Goal: Task Accomplishment & Management: Complete application form

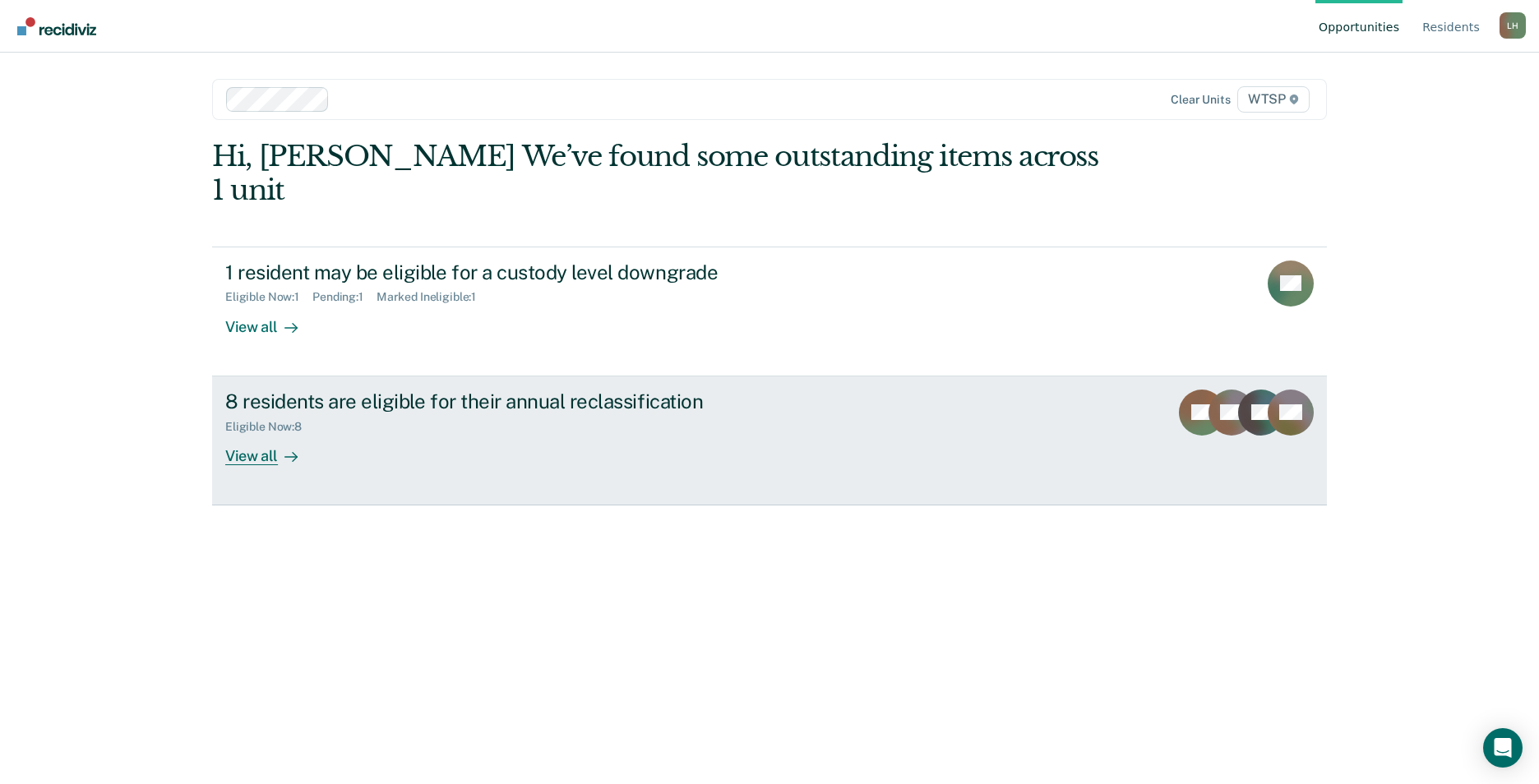
click at [253, 433] on div "View all" at bounding box center [271, 449] width 92 height 32
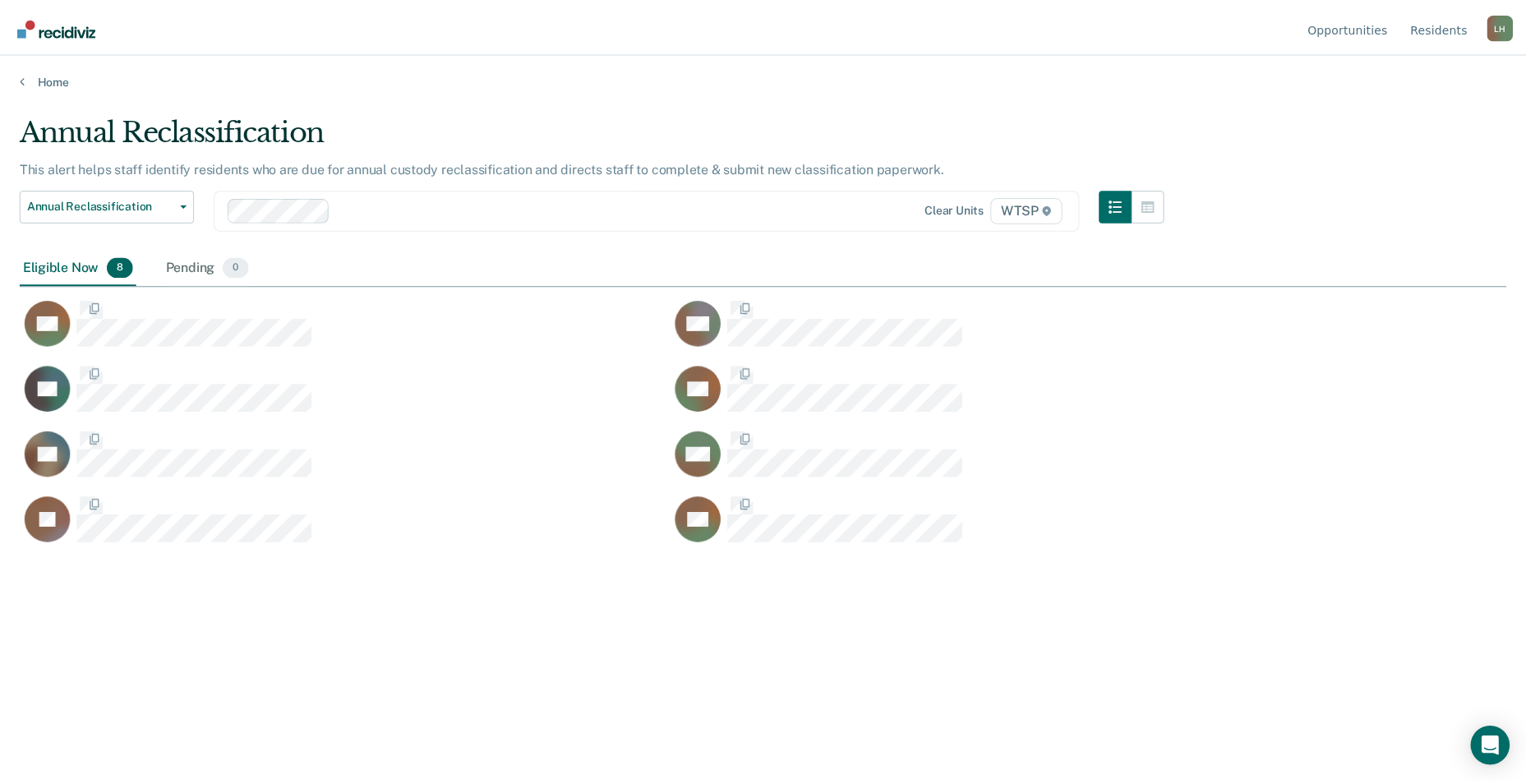
scroll to position [535, 1486]
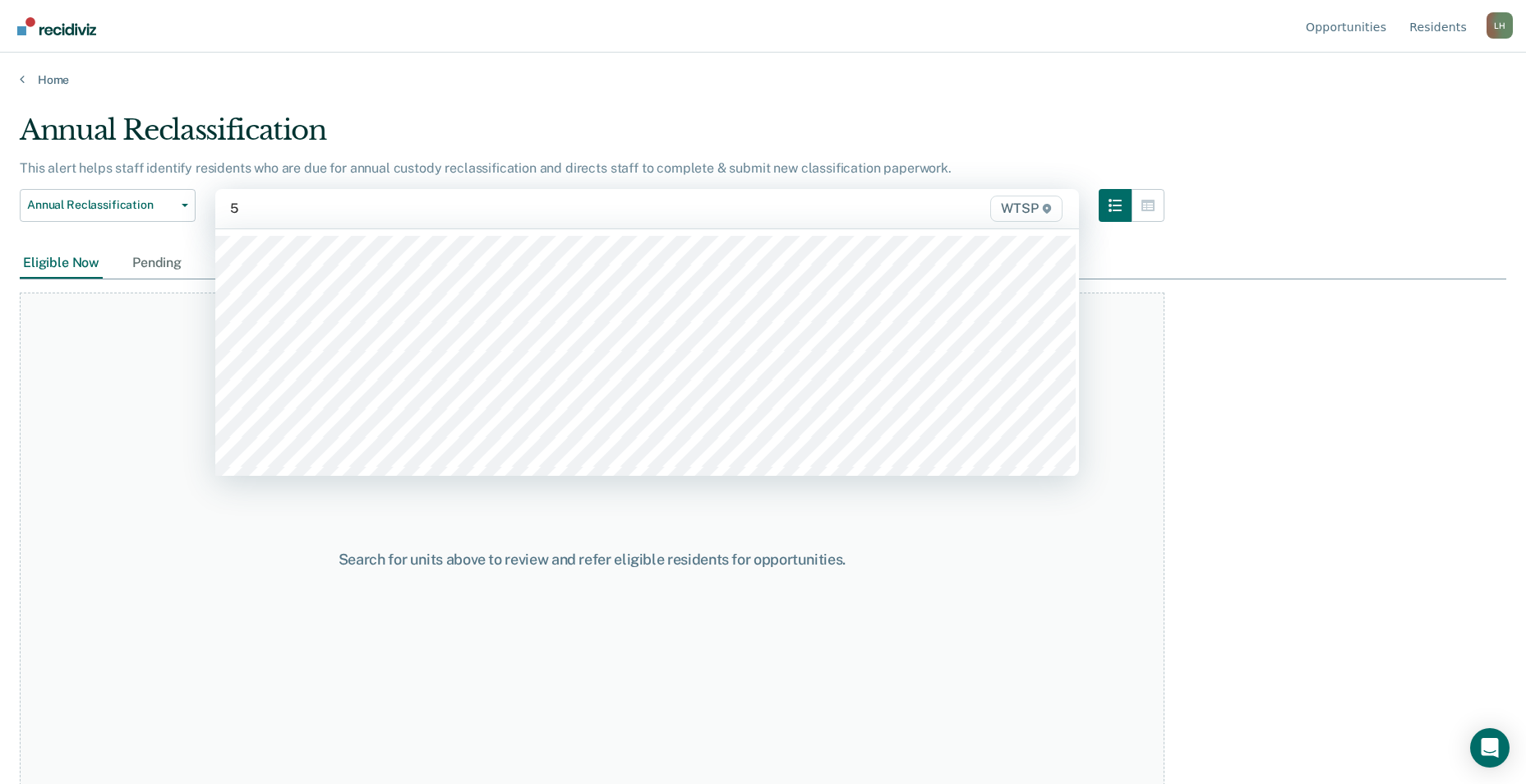
type input "5b"
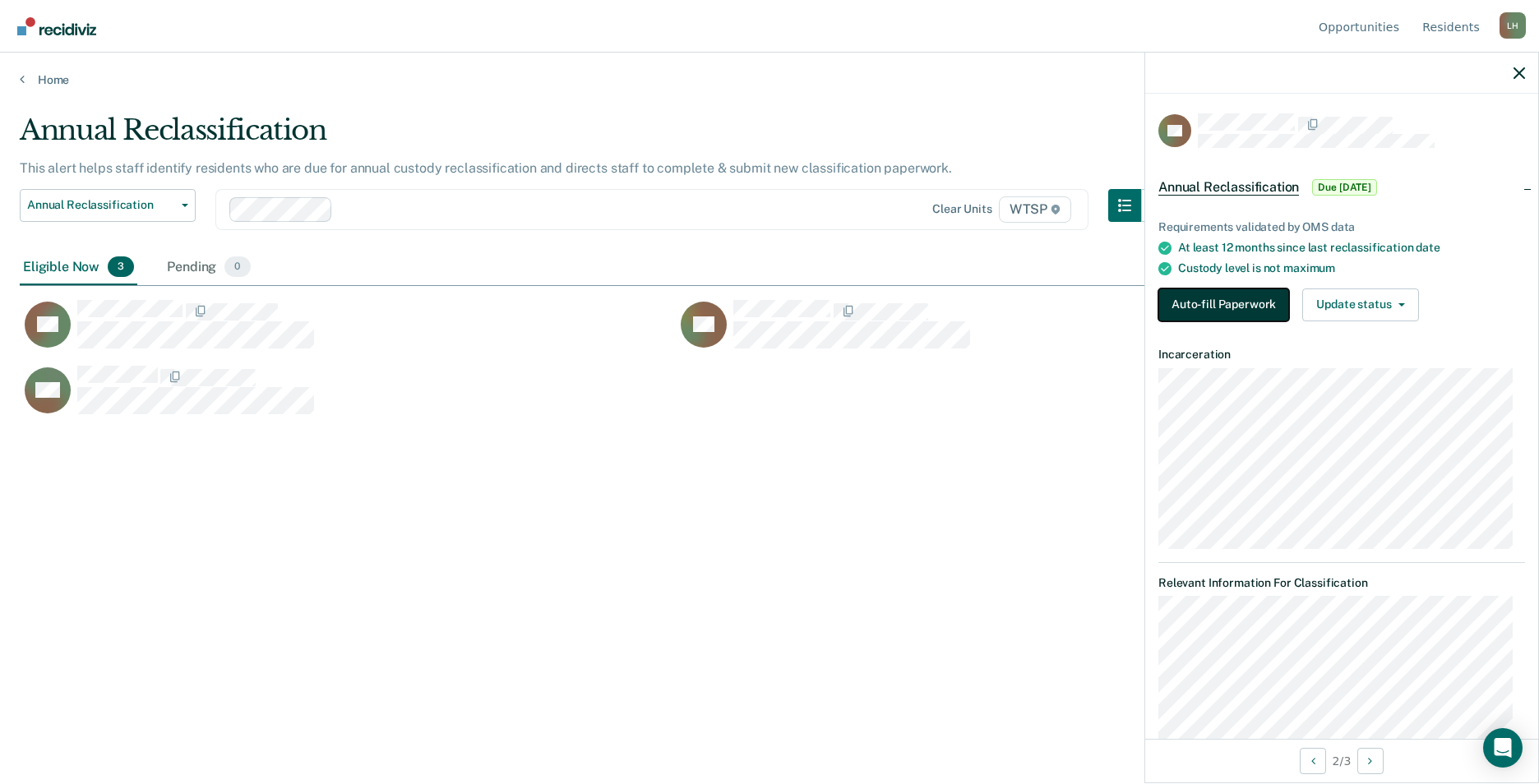
click at [1254, 296] on button "Auto-fill Paperwork" at bounding box center [1223, 304] width 131 height 32
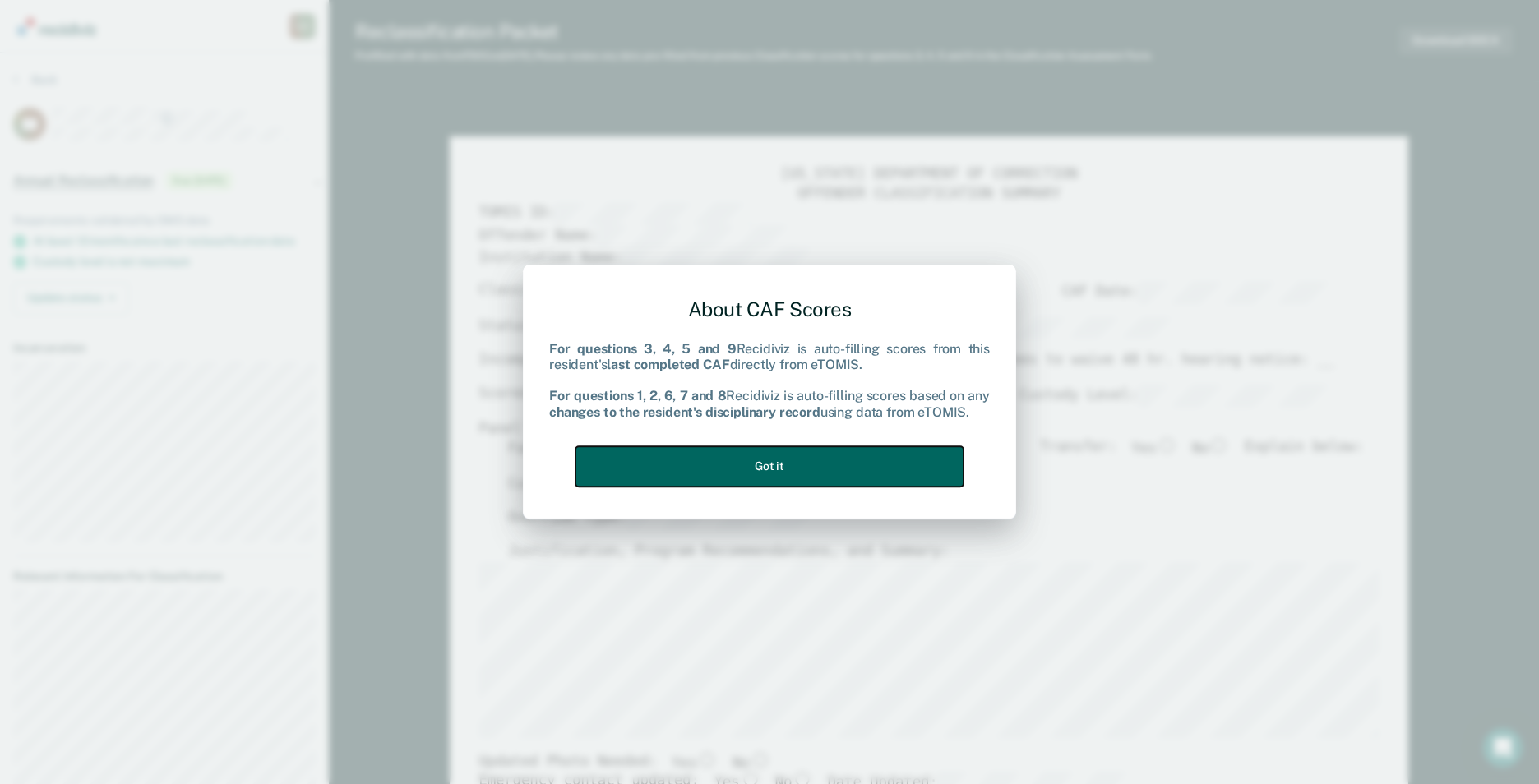
click at [838, 463] on button "Got it" at bounding box center [770, 466] width 388 height 40
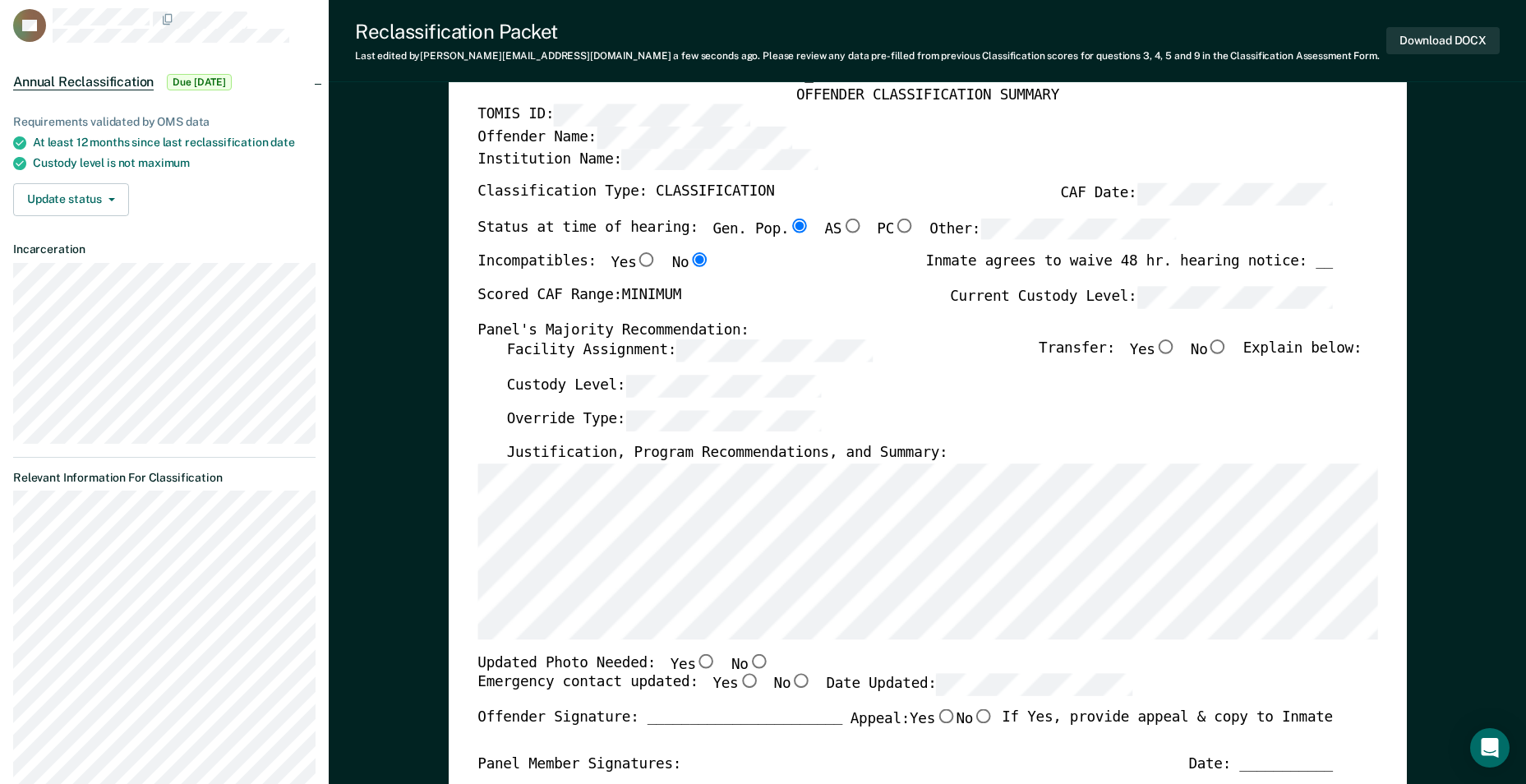
scroll to position [83, 0]
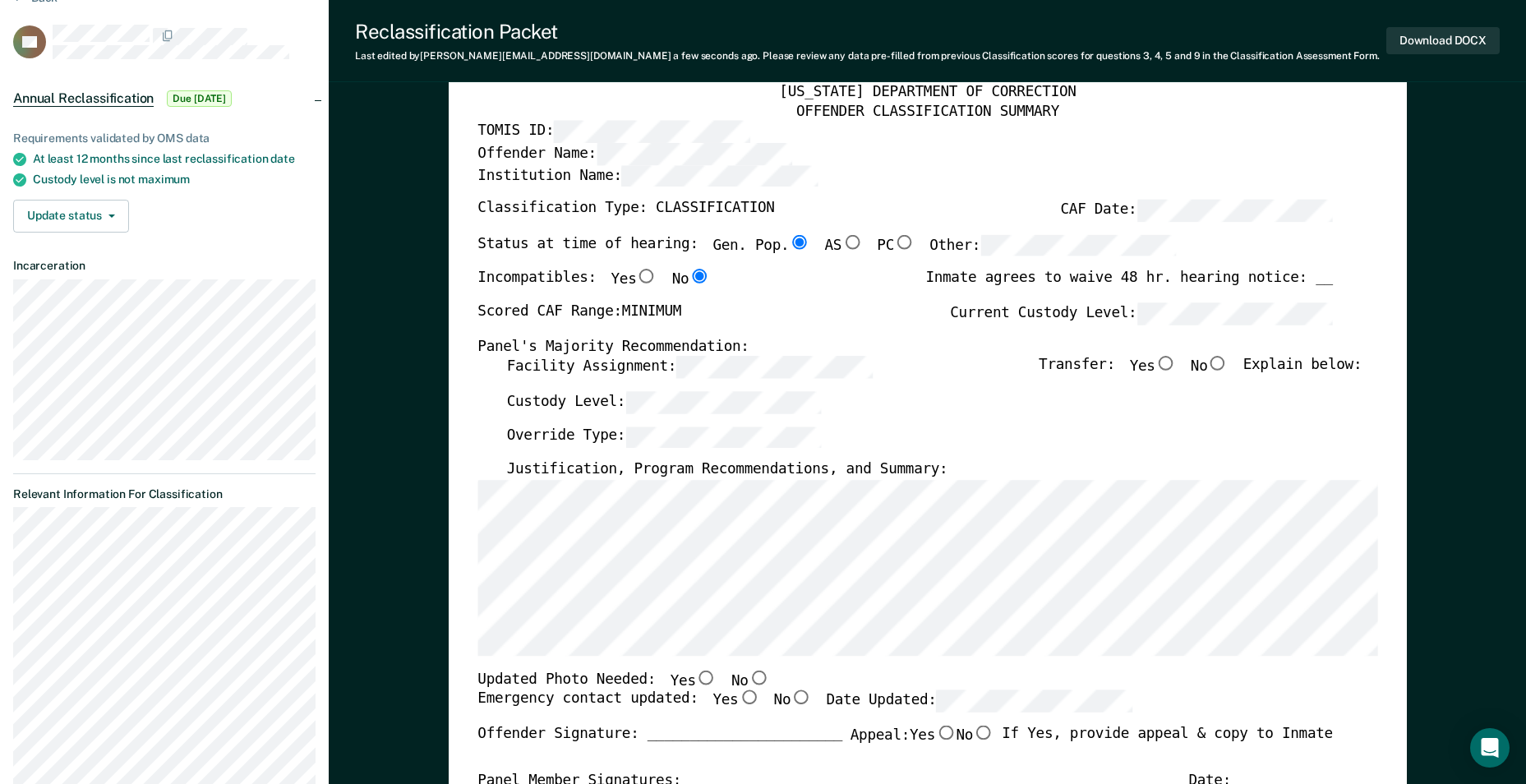
click at [747, 675] on input "No" at bounding box center [758, 678] width 21 height 15
type textarea "x"
radio input "true"
click at [1228, 364] on input "No" at bounding box center [1218, 363] width 21 height 15
type textarea "x"
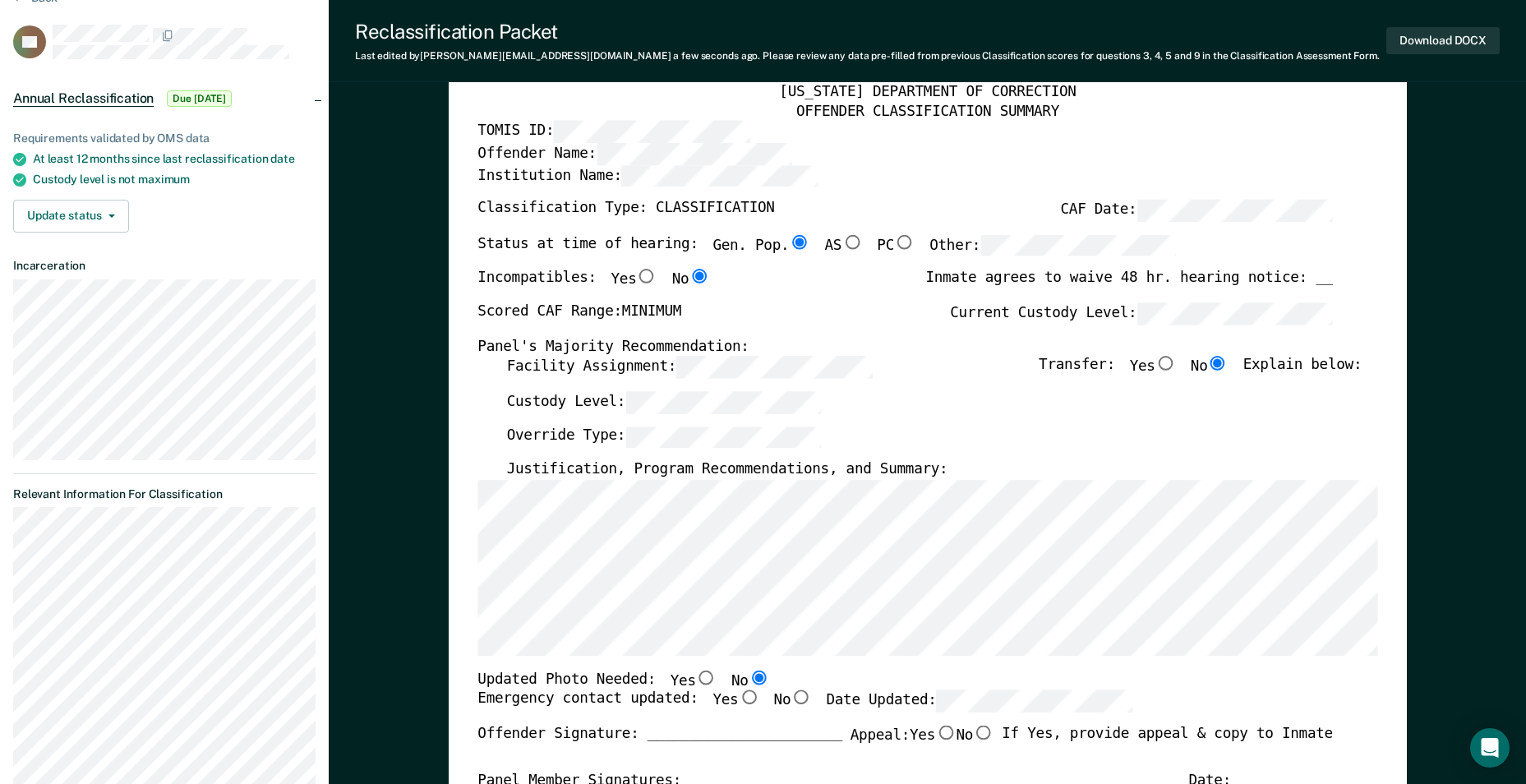
radio input "true"
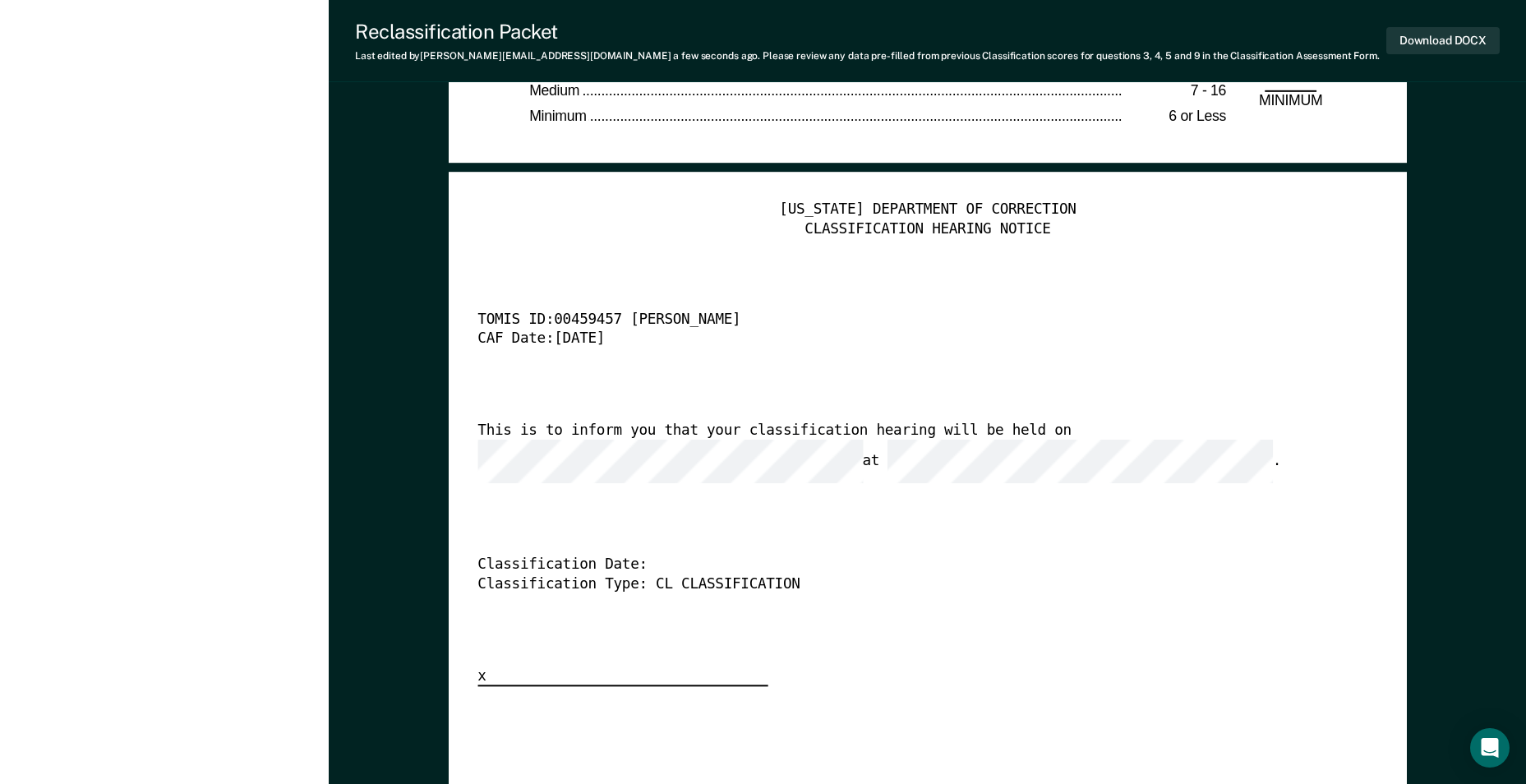
scroll to position [3861, 0]
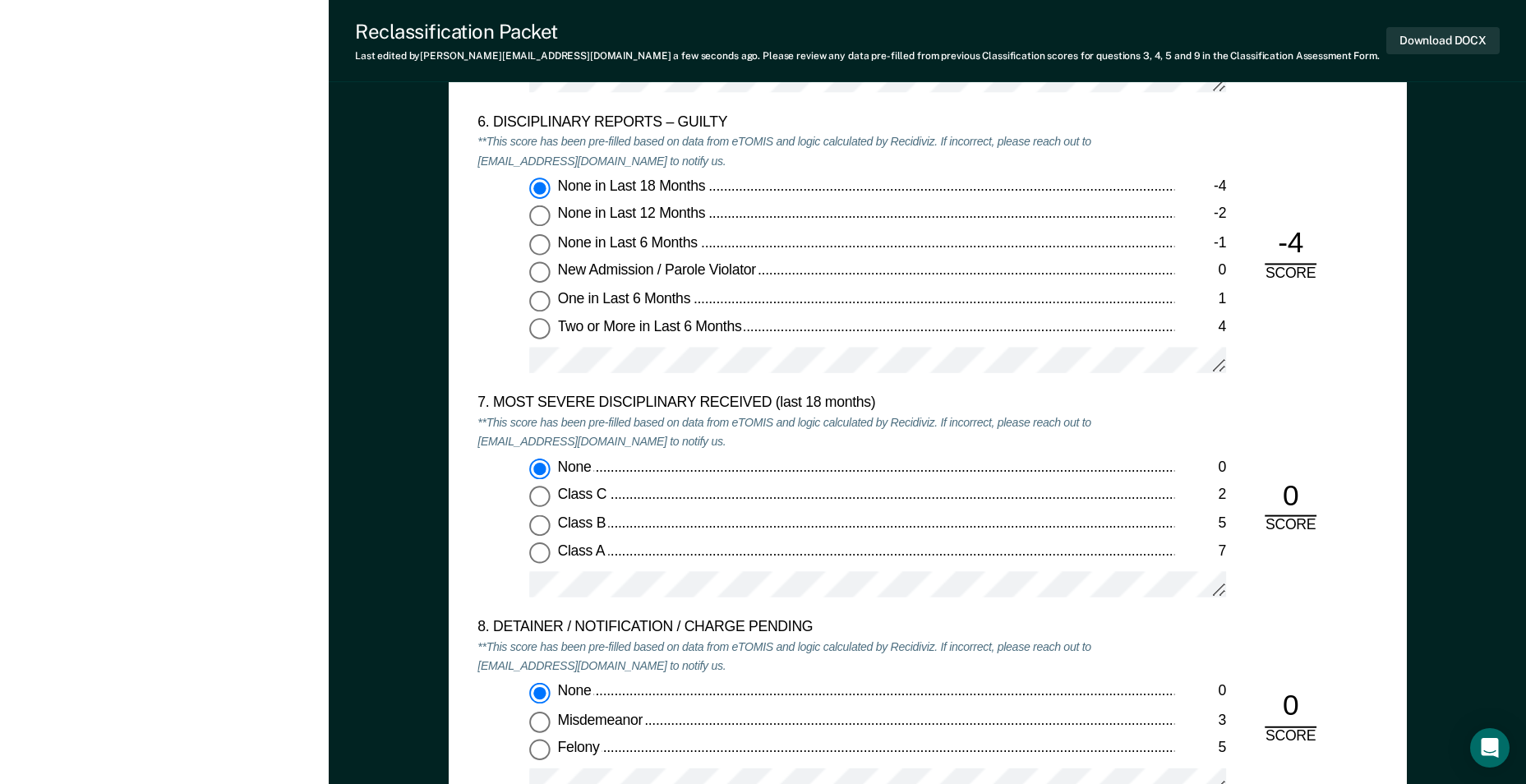
type textarea "x"
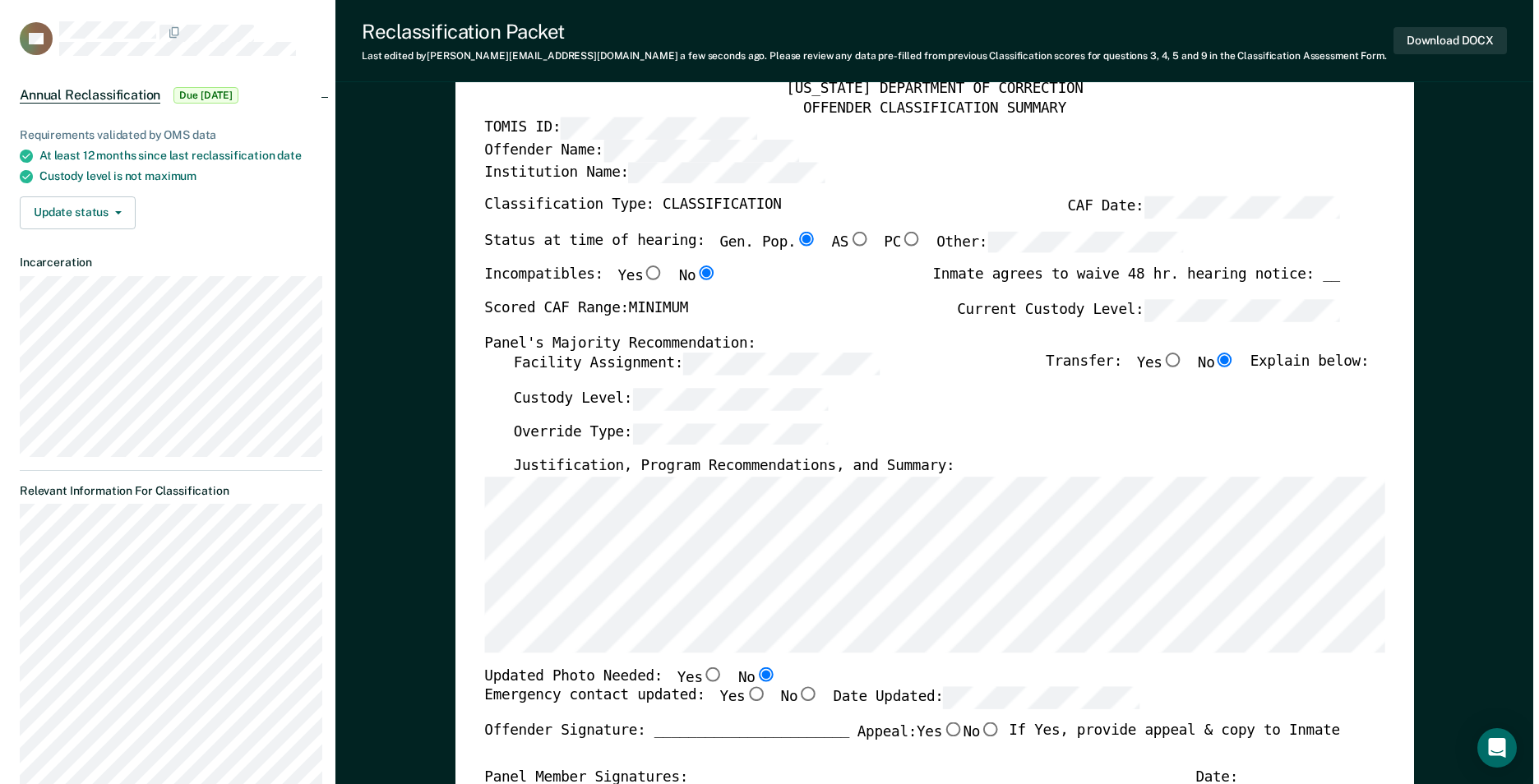
scroll to position [0, 0]
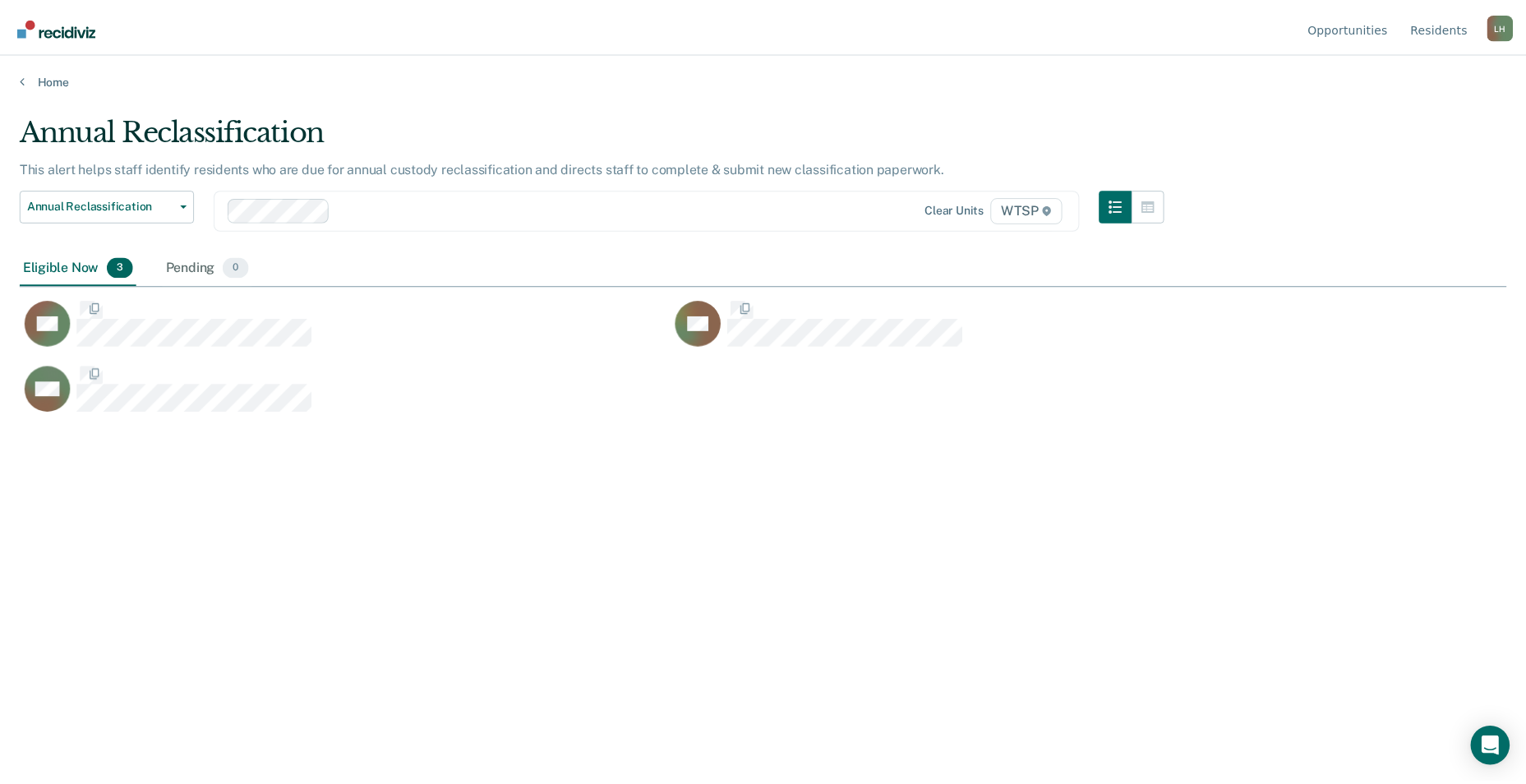
scroll to position [535, 1486]
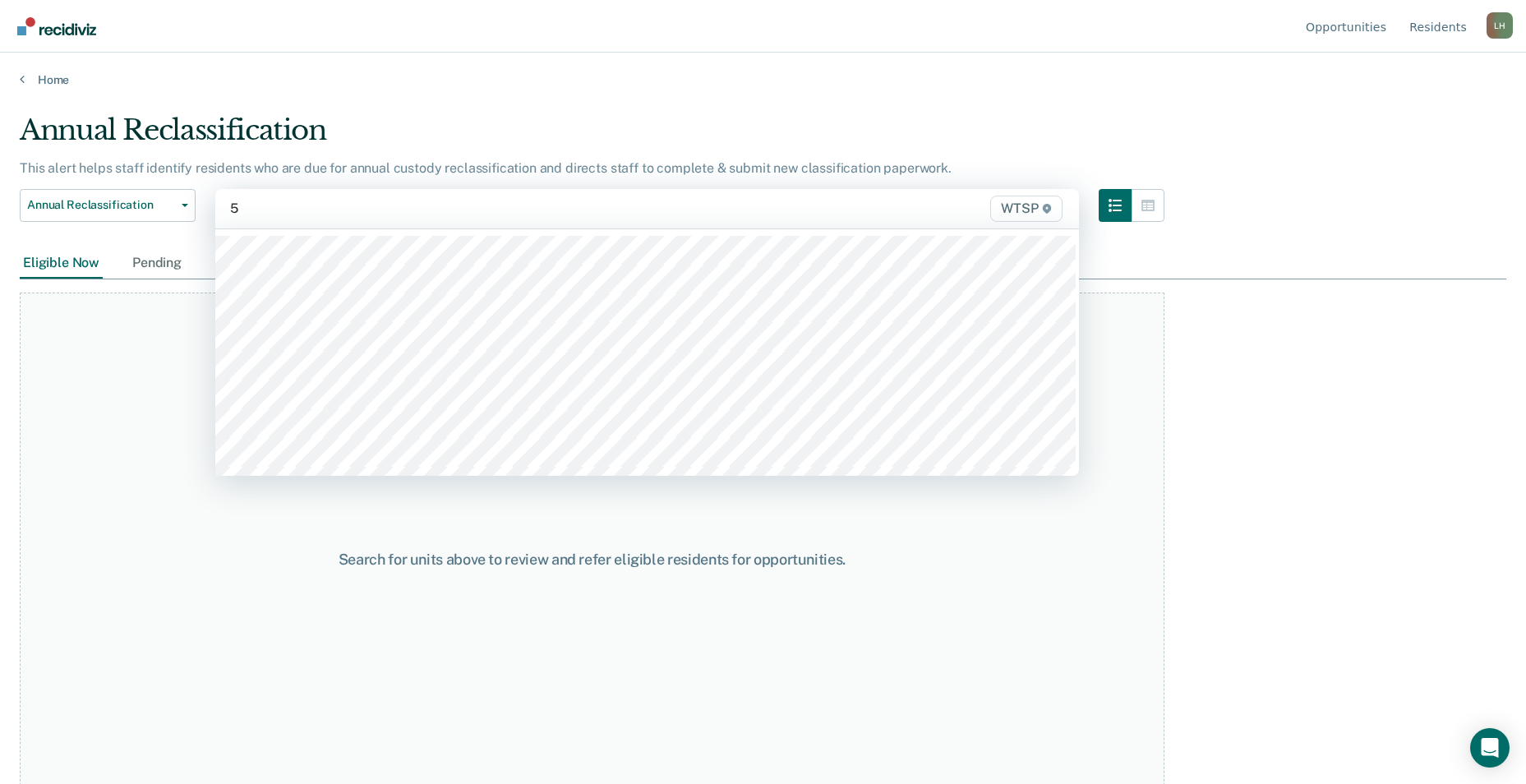
type input "5a"
type input "5b"
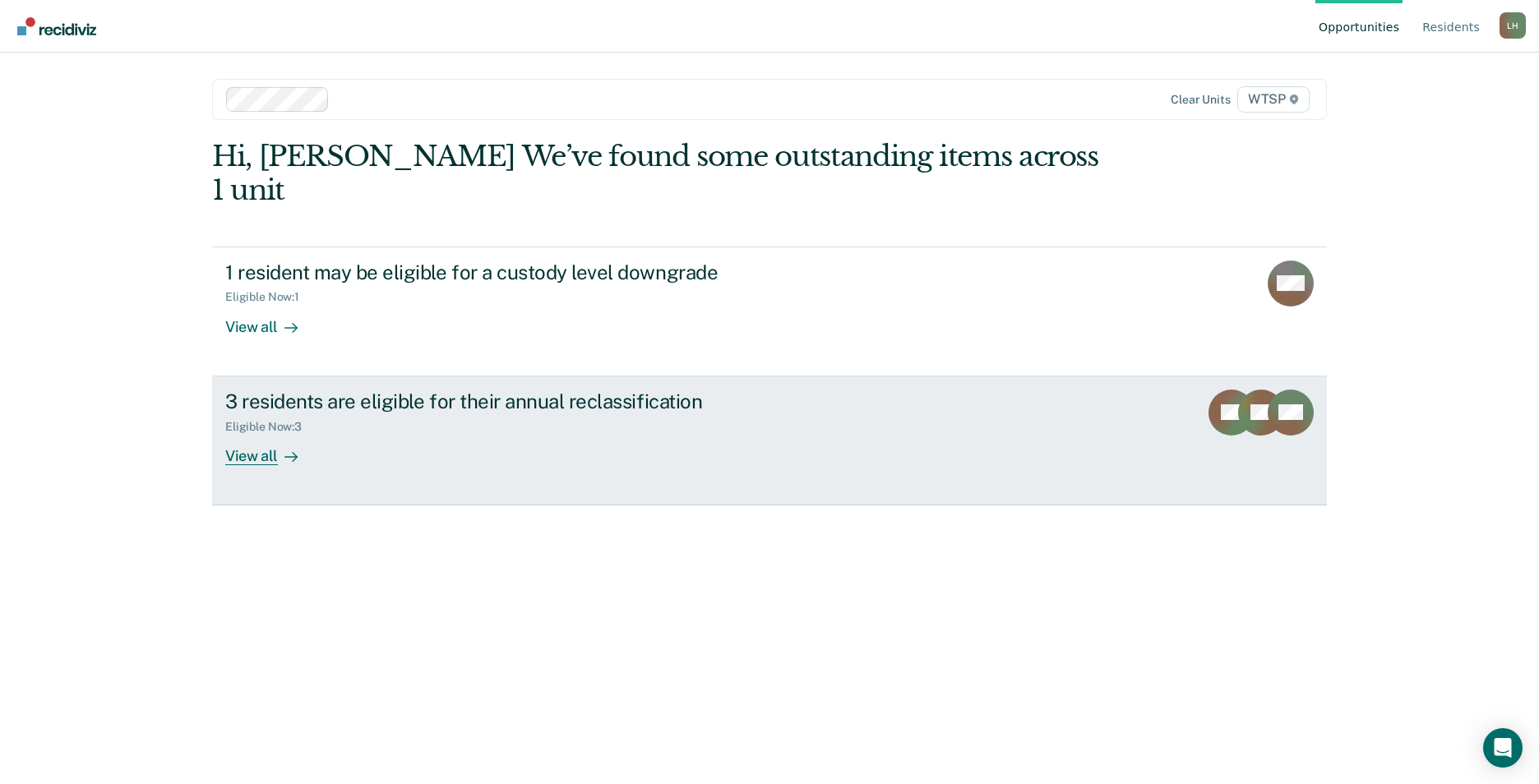
click at [258, 433] on div "View all" at bounding box center [271, 449] width 92 height 32
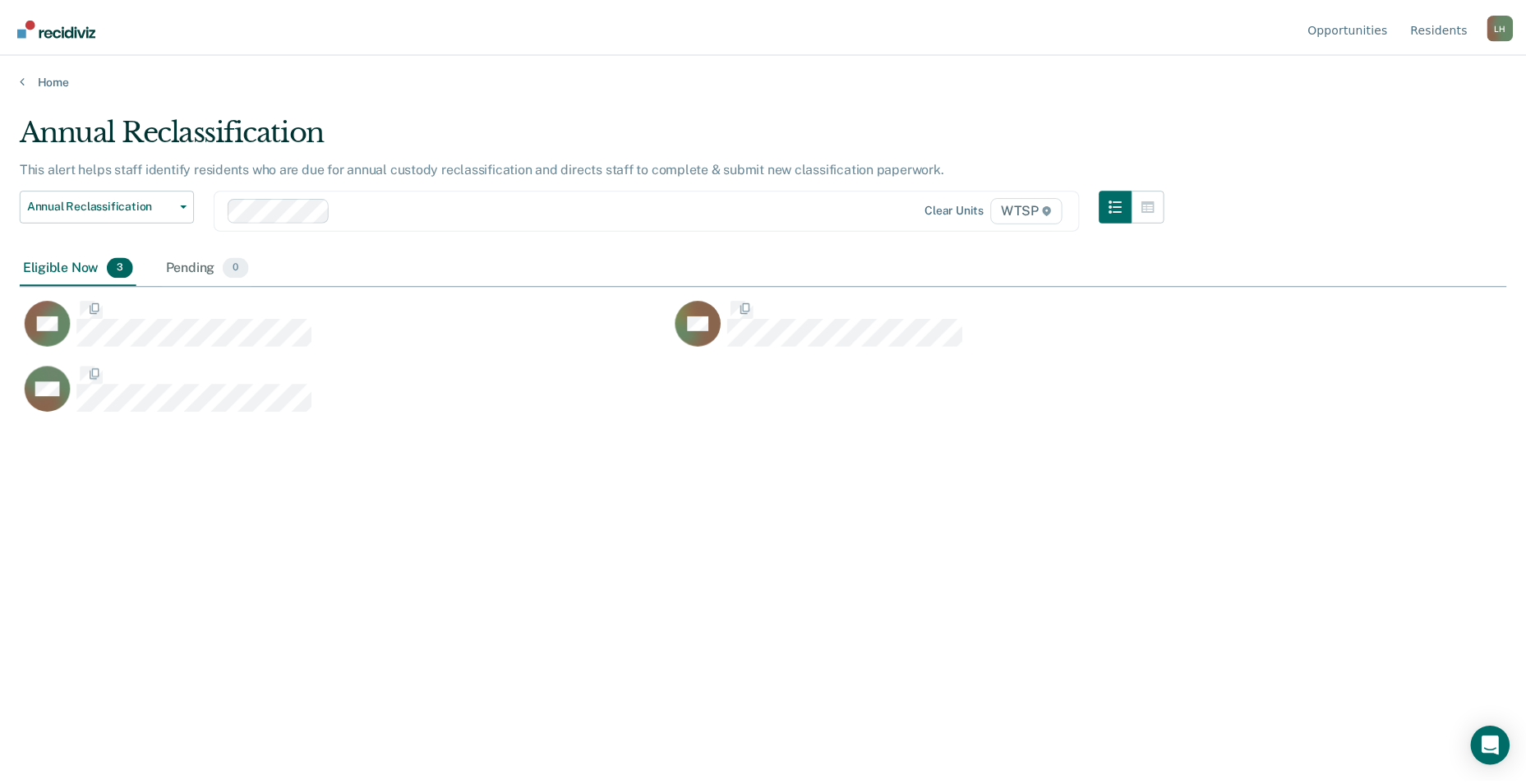
scroll to position [535, 1486]
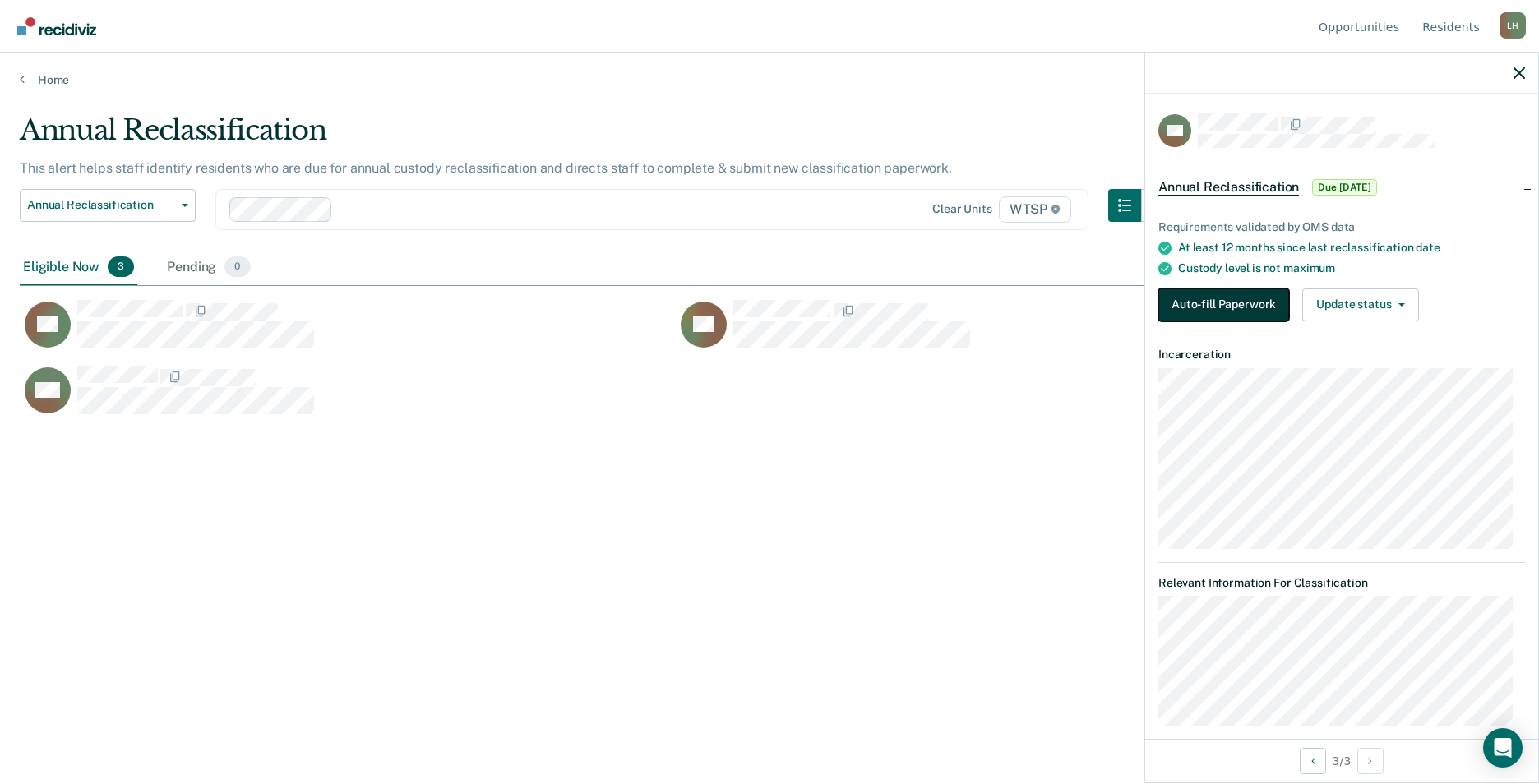
click at [1237, 301] on button "Auto-fill Paperwork" at bounding box center [1223, 304] width 131 height 32
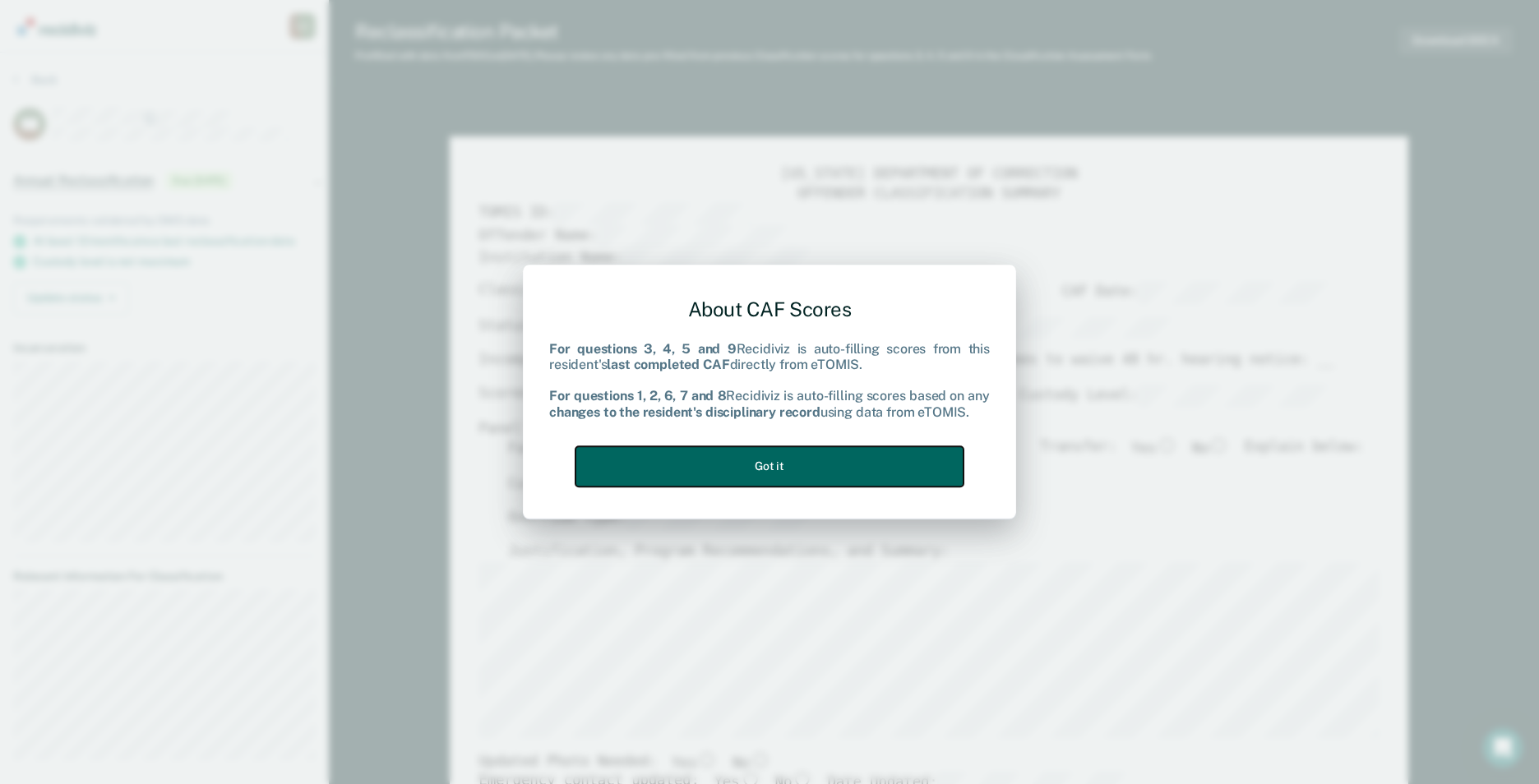
click at [931, 452] on button "Got it" at bounding box center [770, 466] width 388 height 40
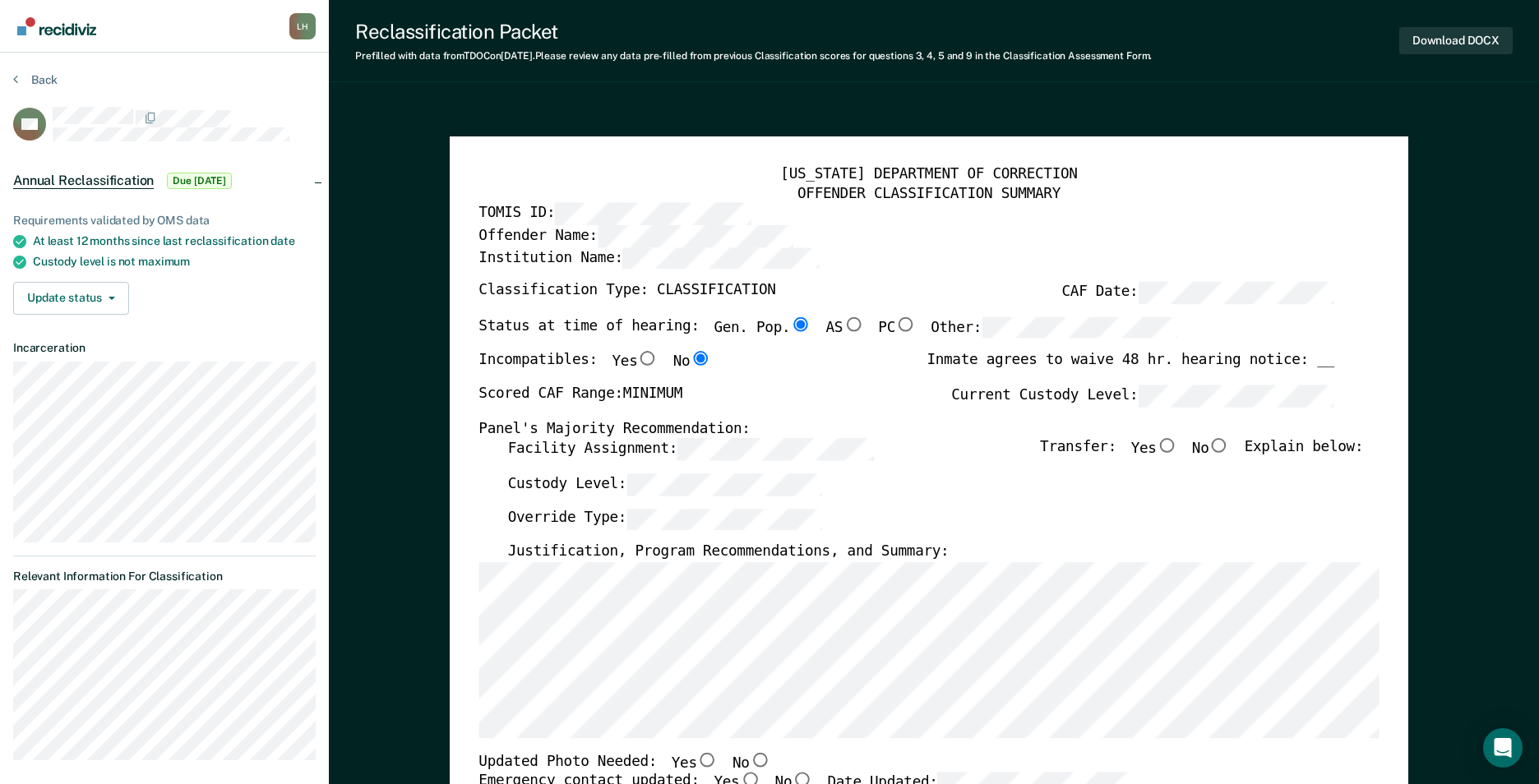
type textarea "x"
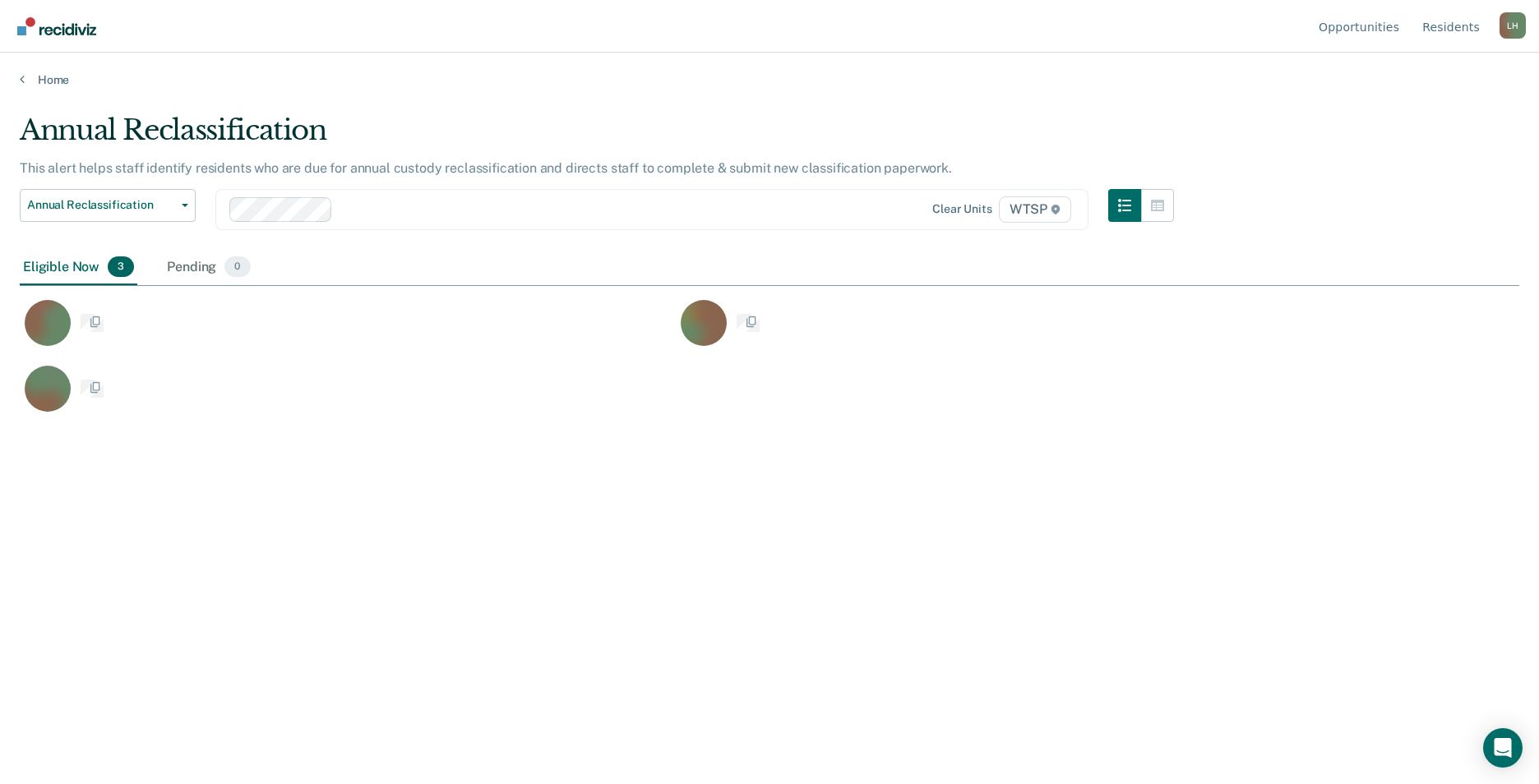
scroll to position [535, 1487]
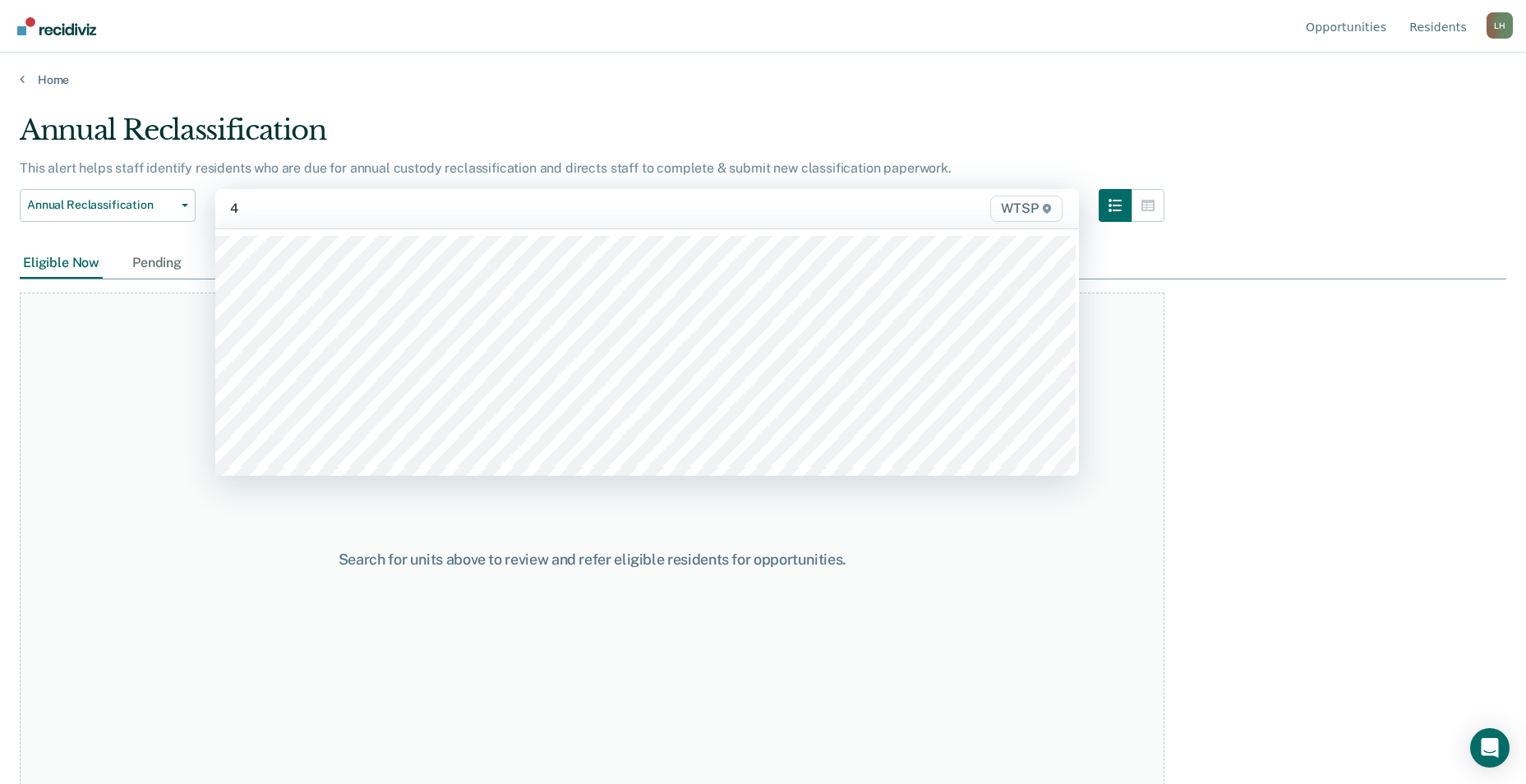
type input "4a"
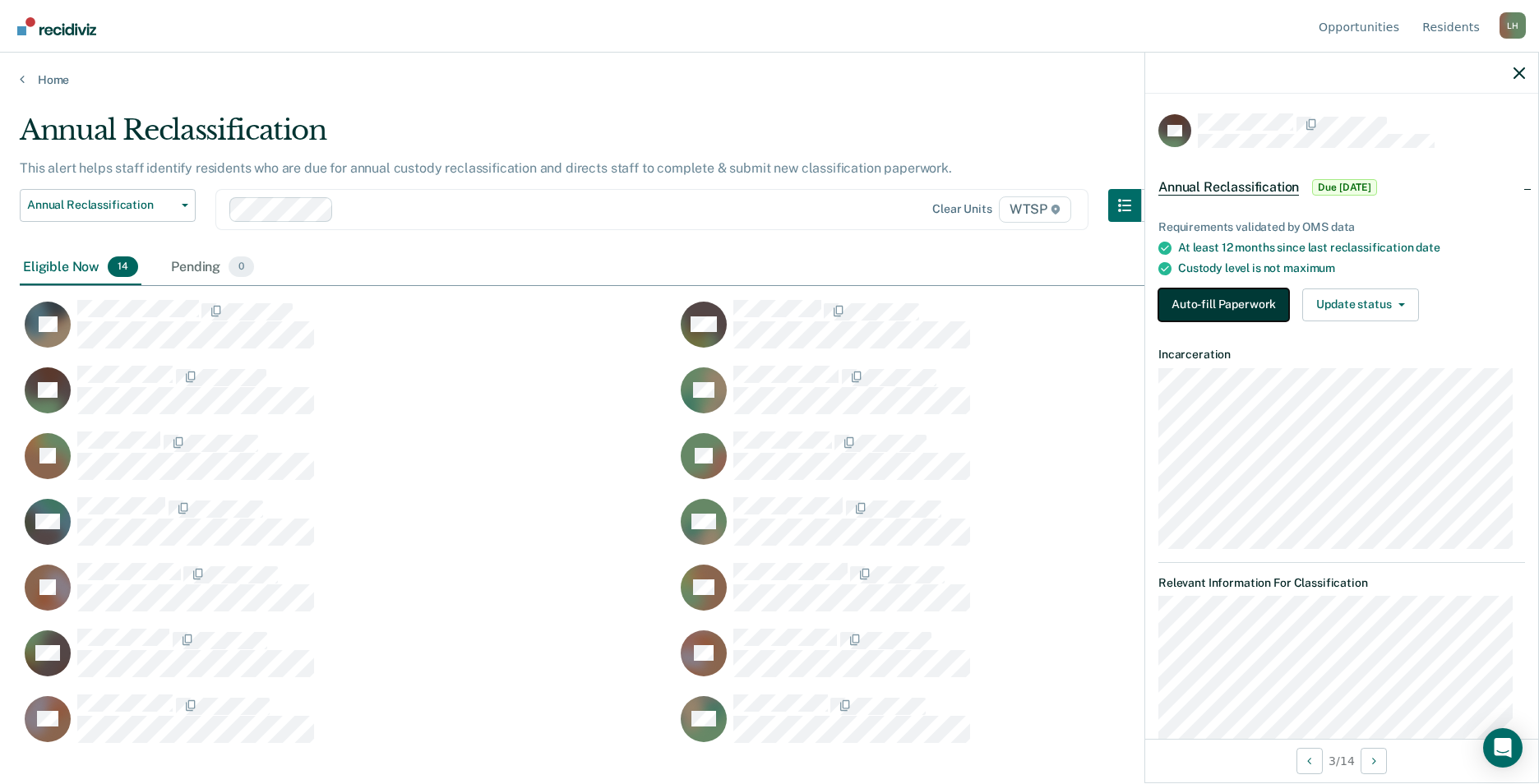
click at [1242, 298] on button "Auto-fill Paperwork" at bounding box center [1223, 304] width 131 height 32
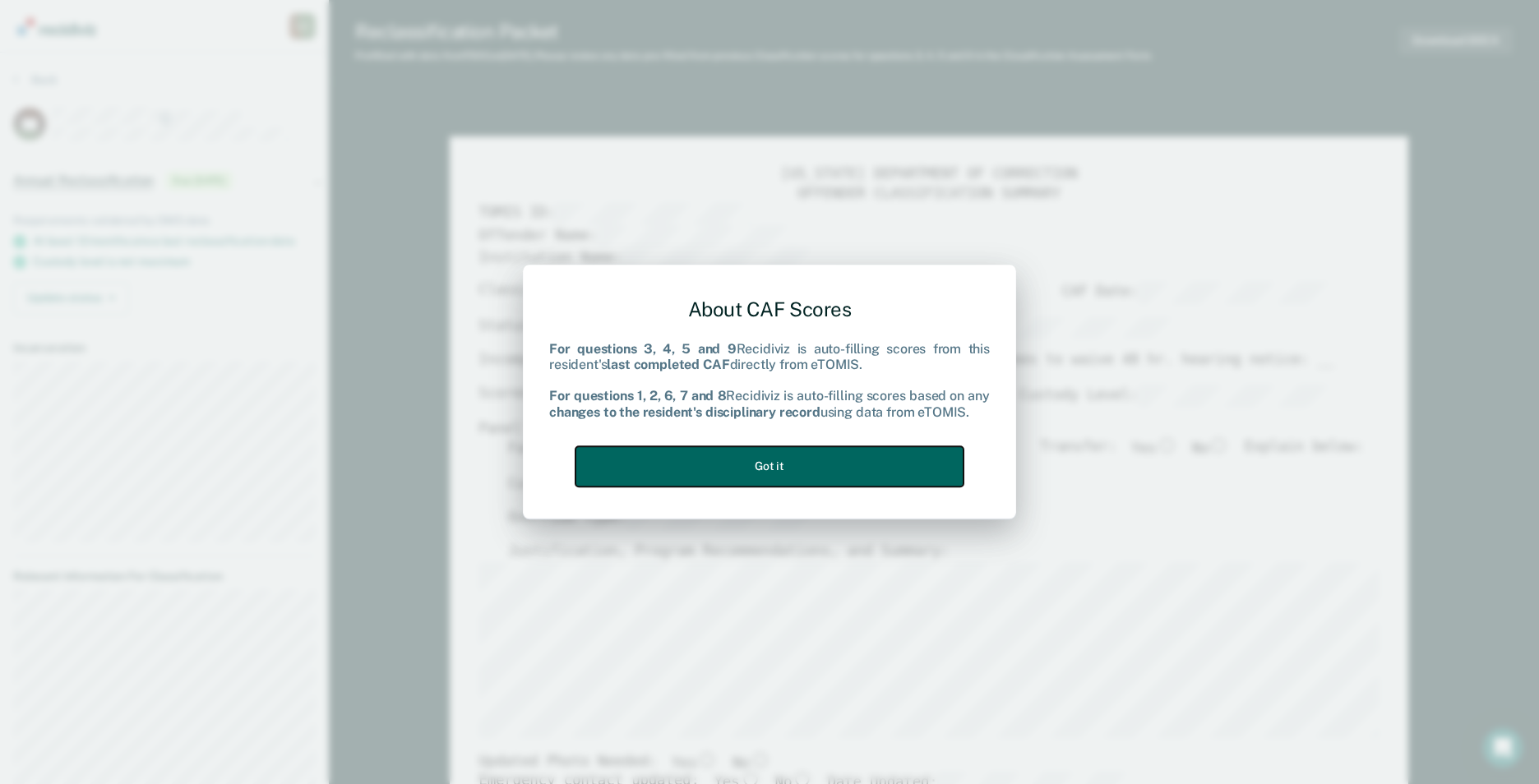
click at [925, 457] on button "Got it" at bounding box center [770, 466] width 388 height 40
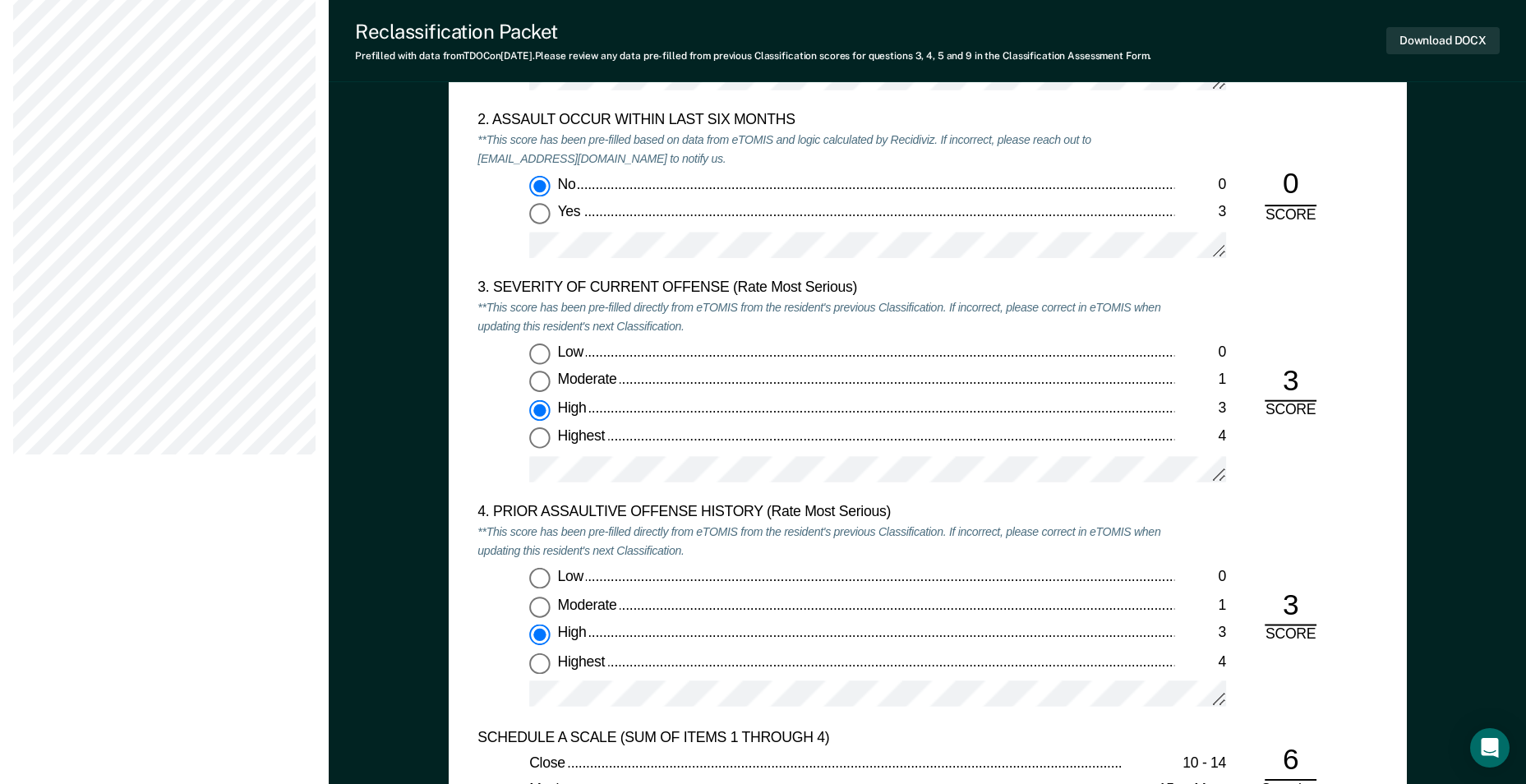
scroll to position [1807, 0]
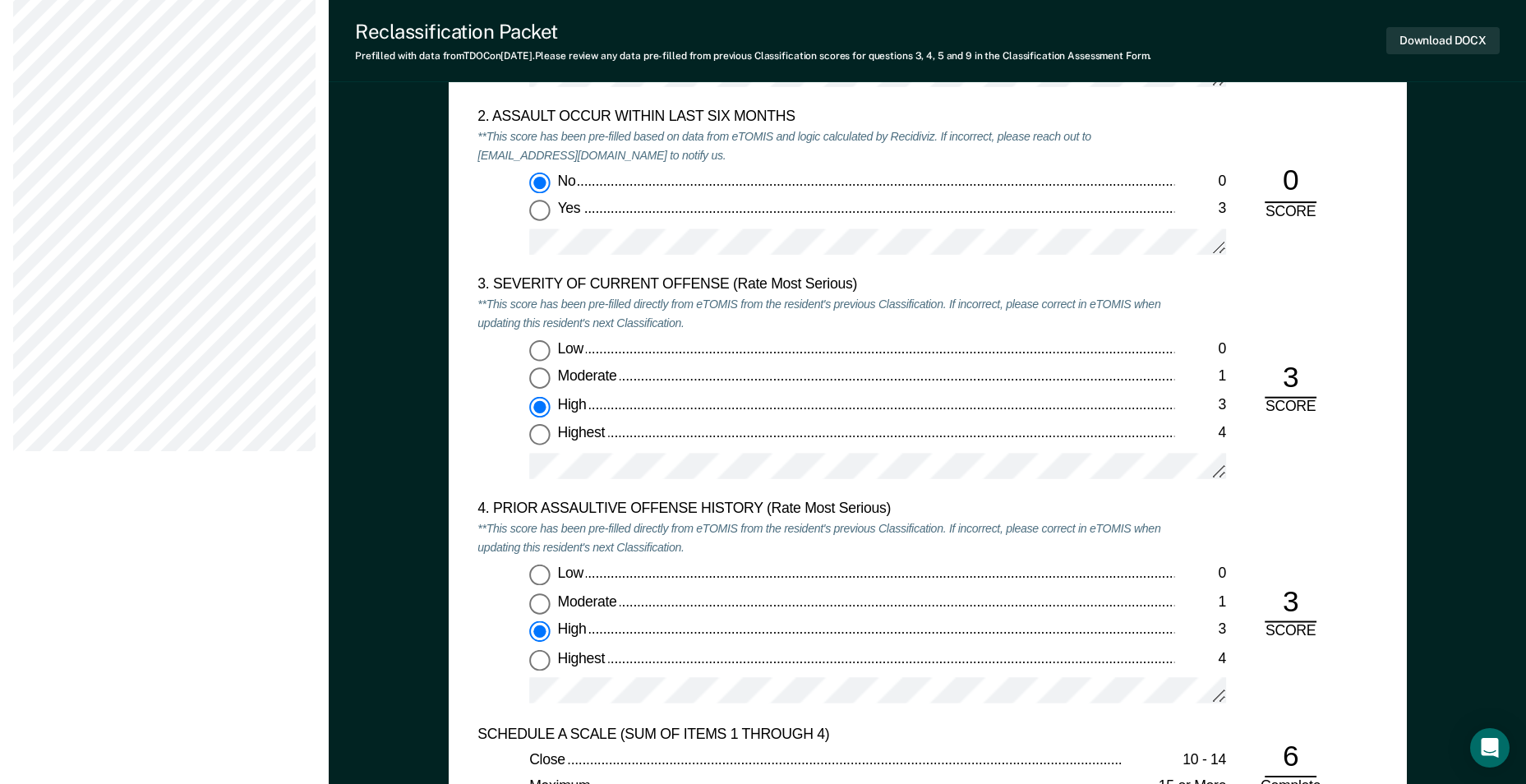
click at [533, 661] on input "Highest 4" at bounding box center [540, 659] width 21 height 21
type textarea "x"
radio input "false"
radio input "true"
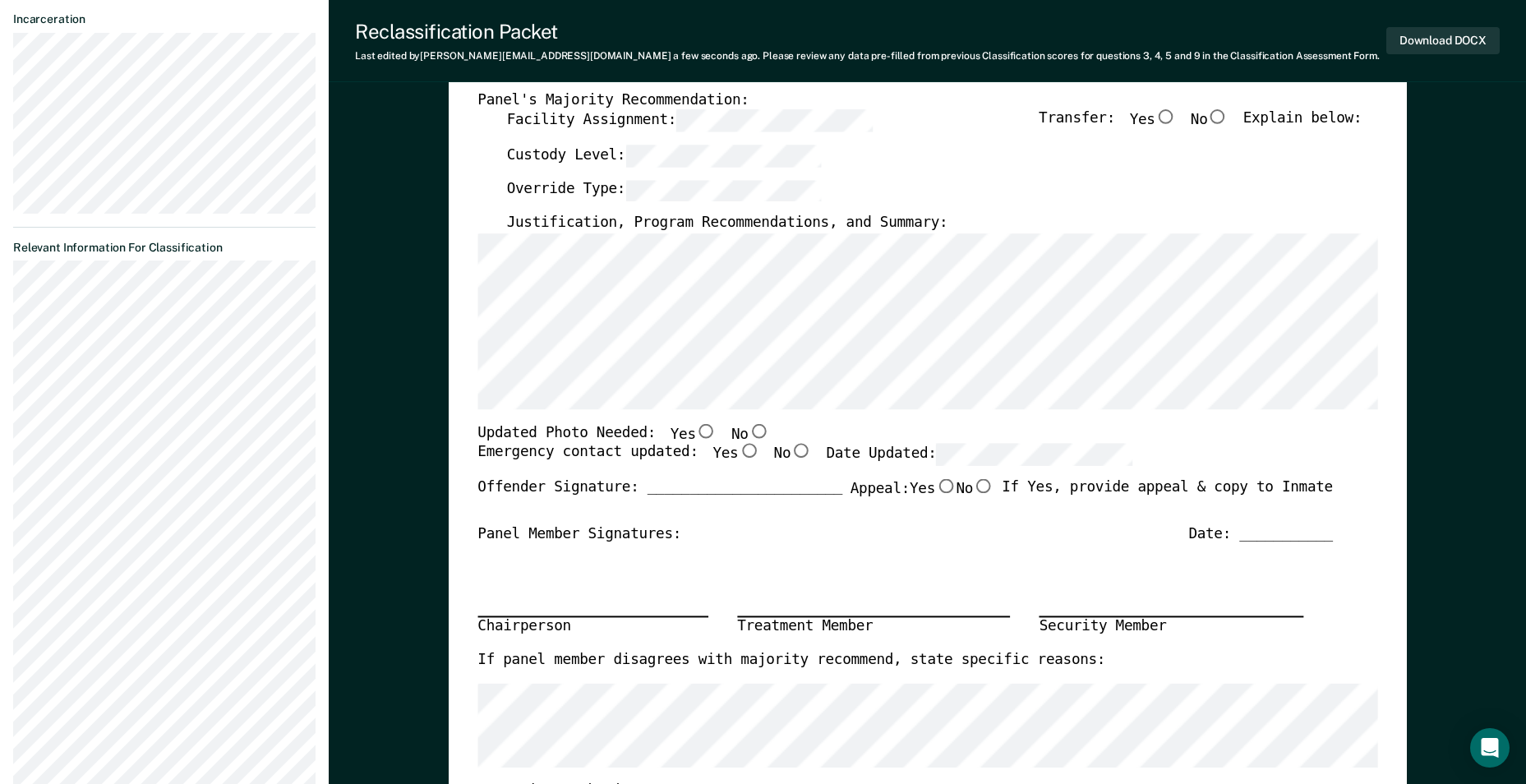
scroll to position [0, 0]
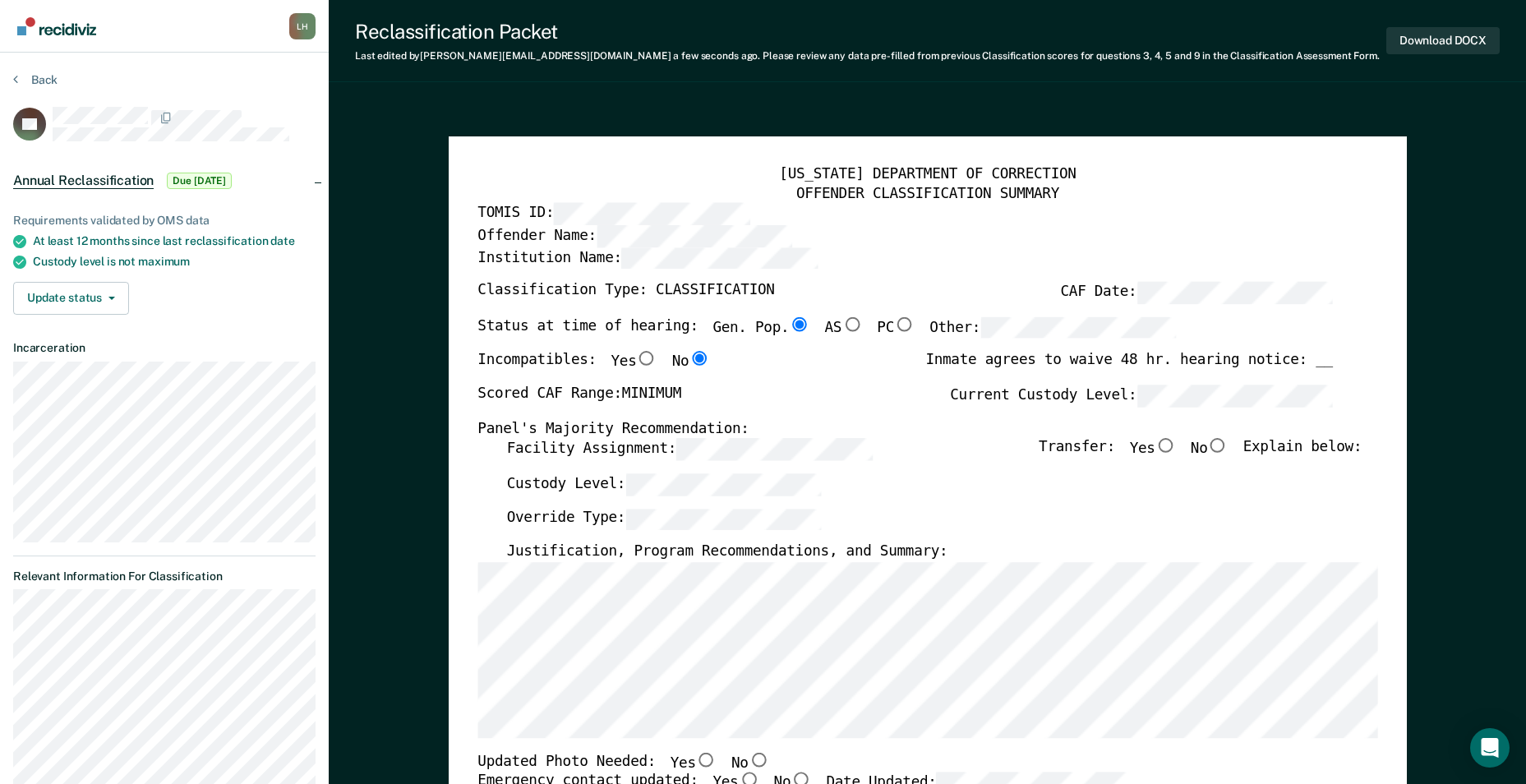
click at [1228, 448] on input "No" at bounding box center [1218, 446] width 21 height 15
type textarea "x"
radio input "true"
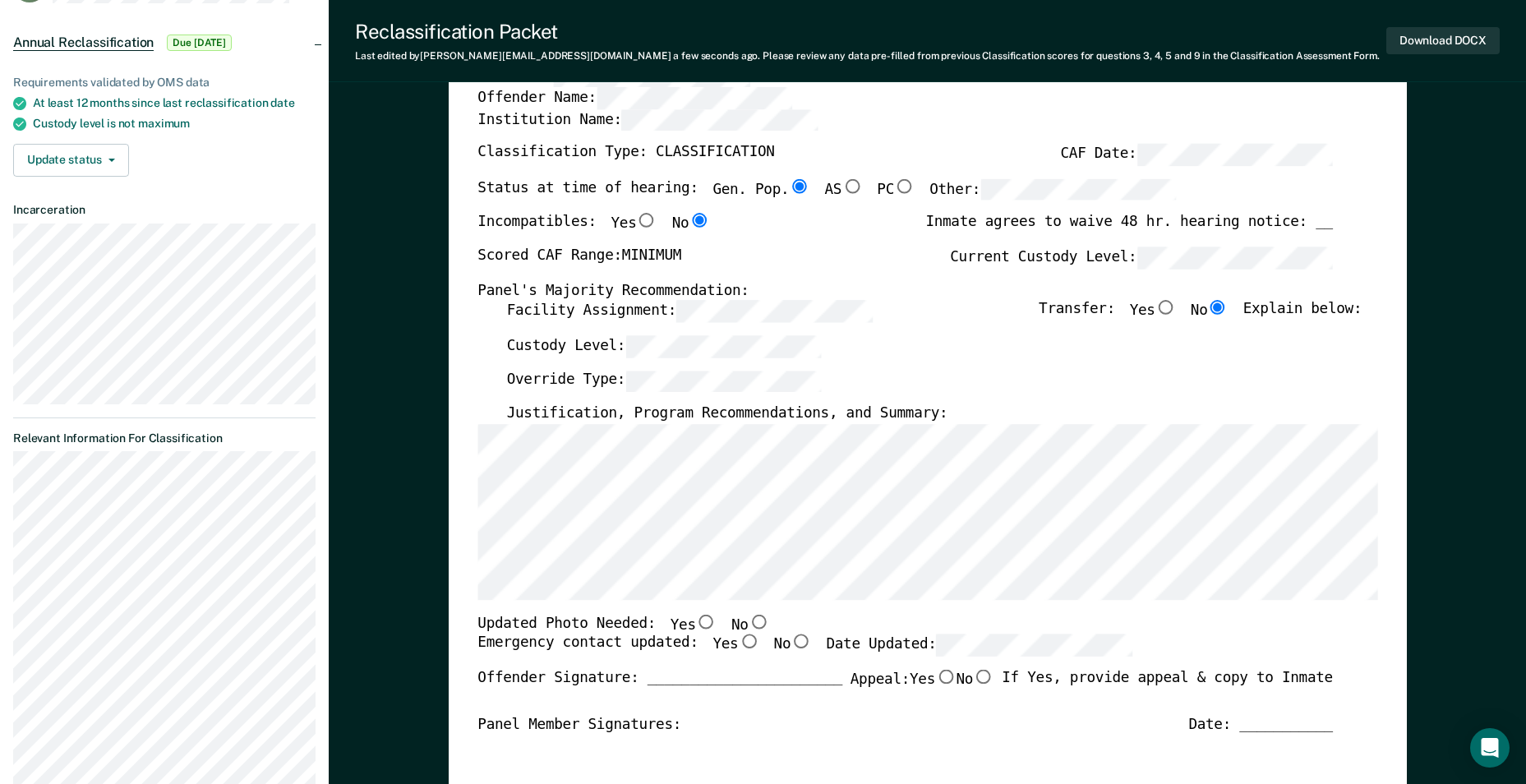
scroll to position [164, 0]
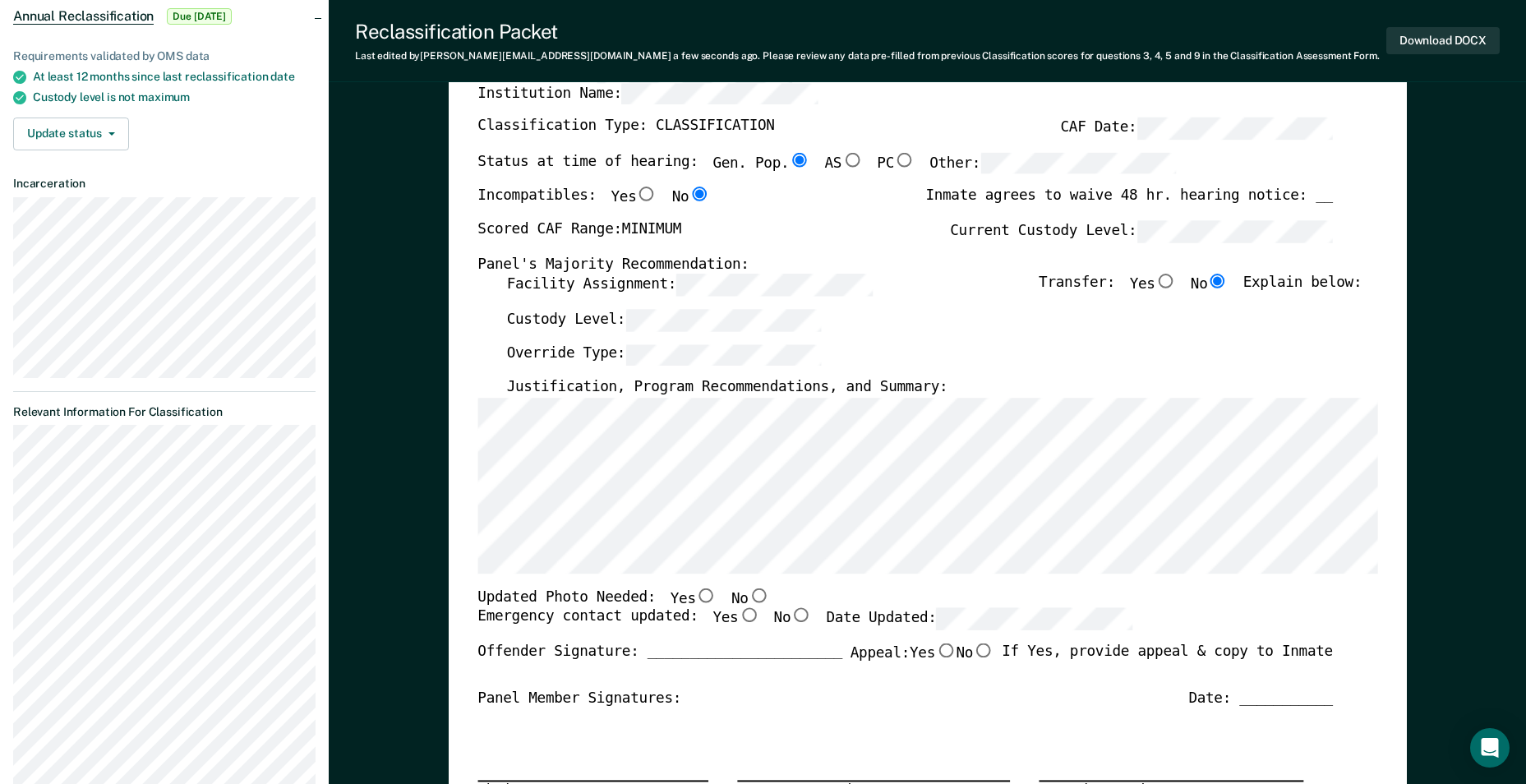
click at [747, 593] on input "No" at bounding box center [758, 595] width 21 height 15
type textarea "x"
radio input "true"
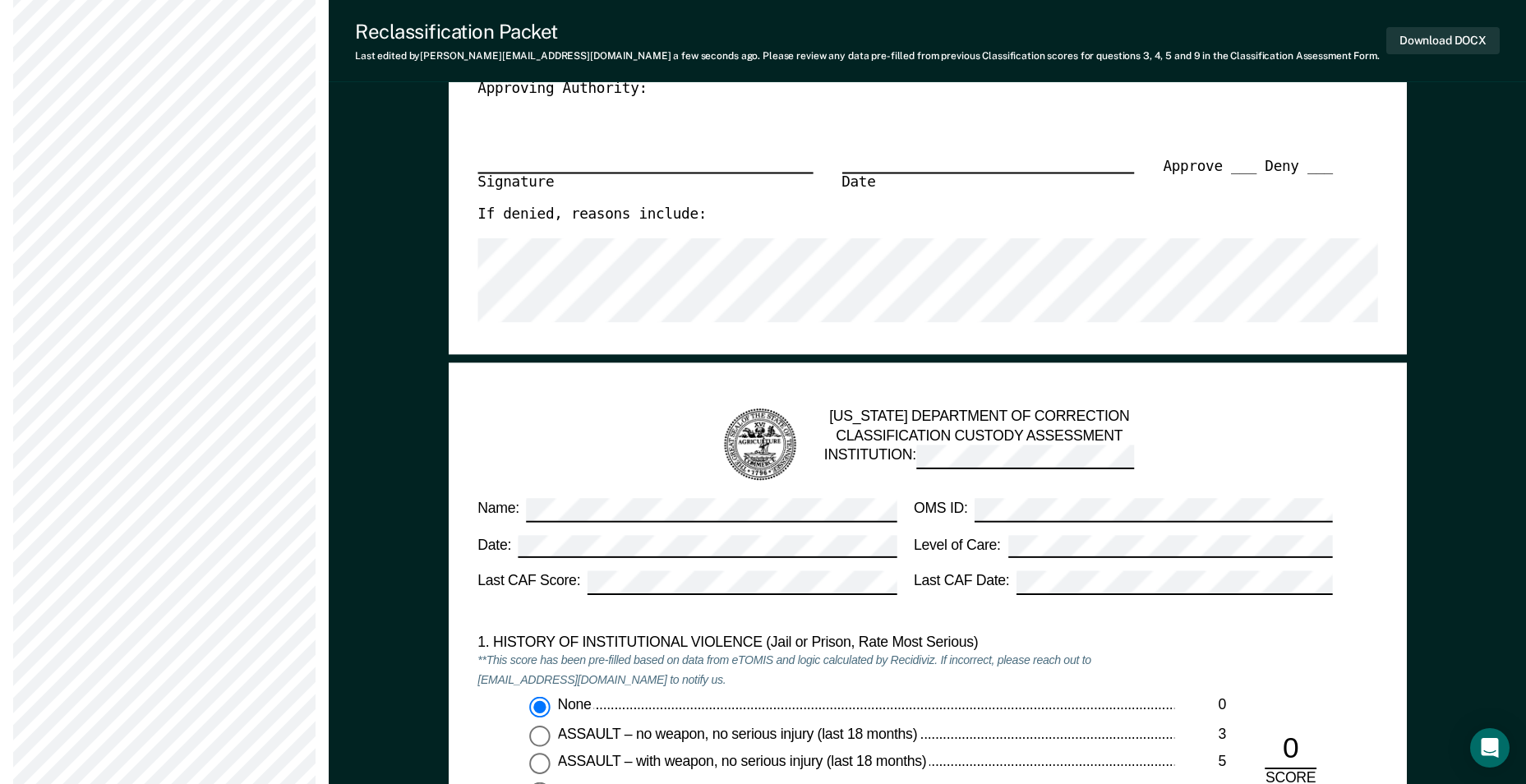
scroll to position [1068, 0]
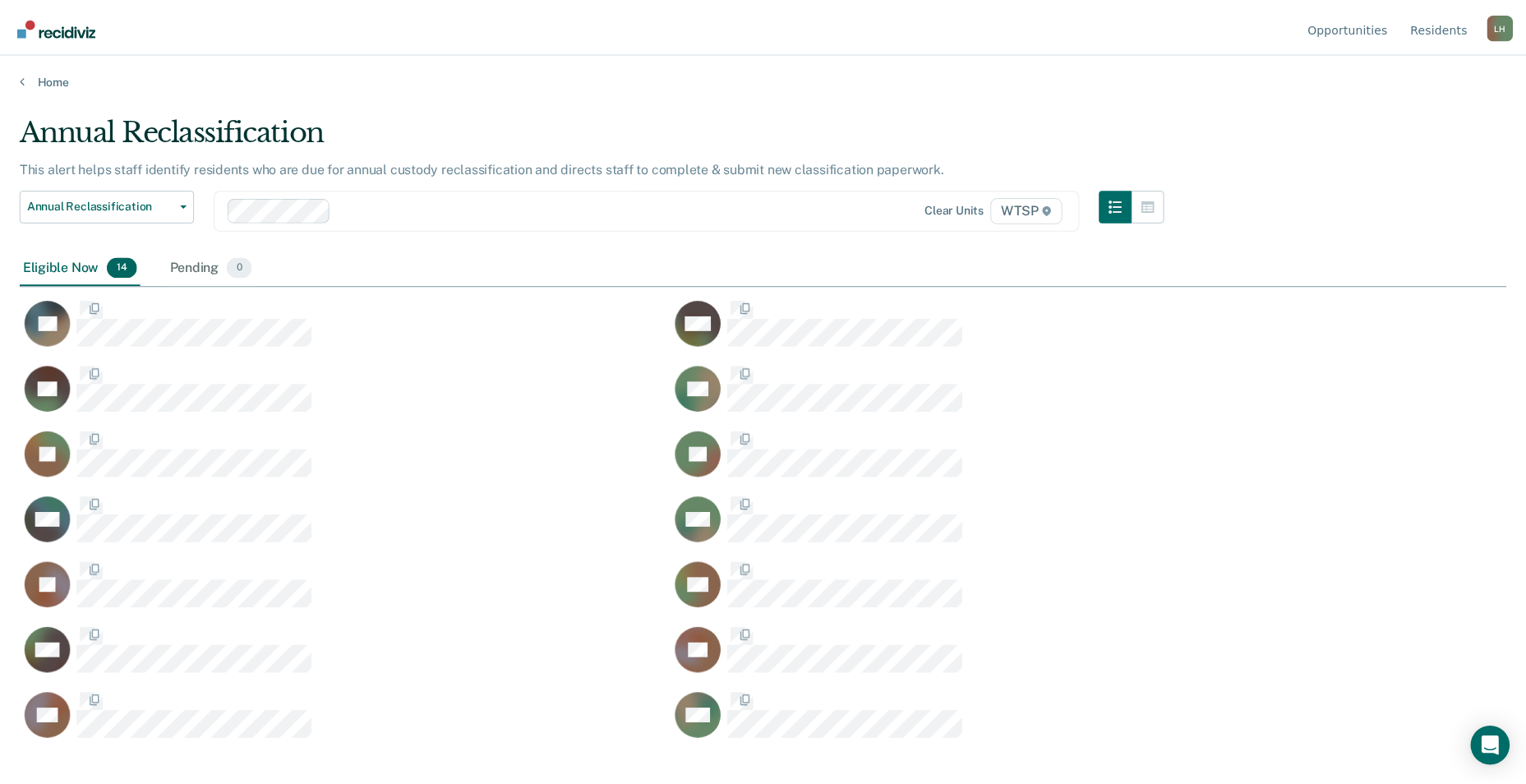
scroll to position [535, 1486]
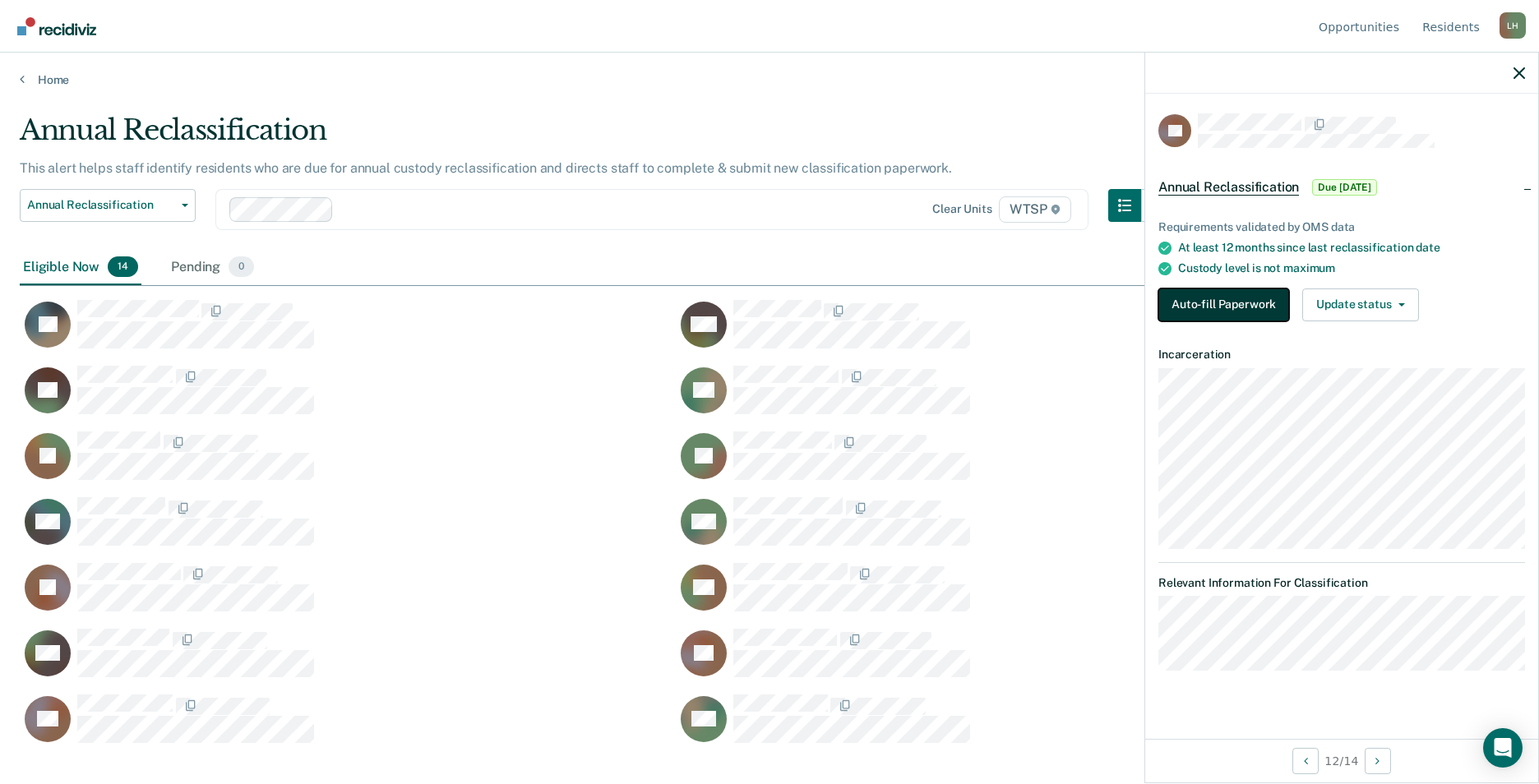
click at [1226, 300] on button "Auto-fill Paperwork" at bounding box center [1223, 304] width 131 height 32
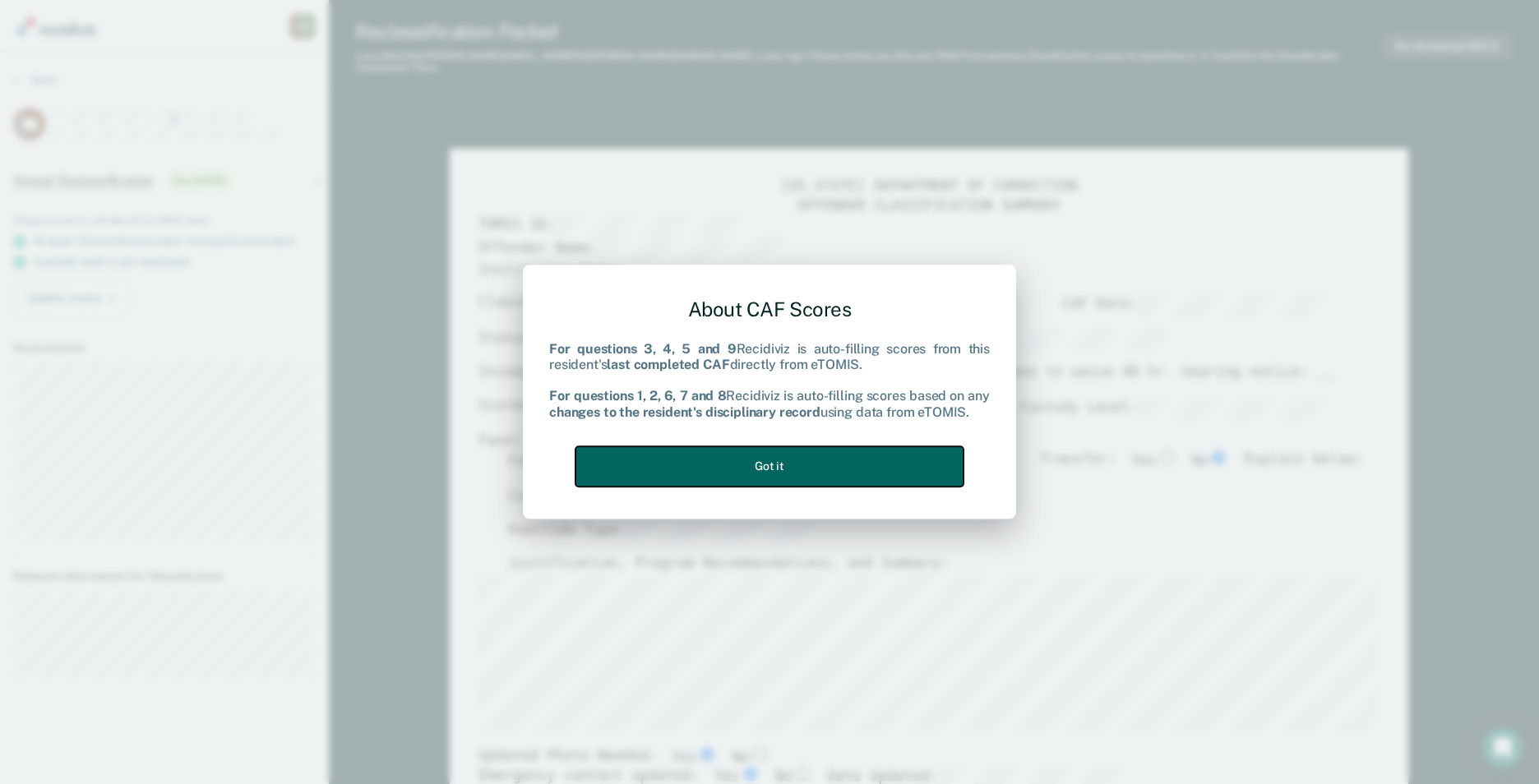
click at [797, 464] on button "Got it" at bounding box center [770, 466] width 388 height 40
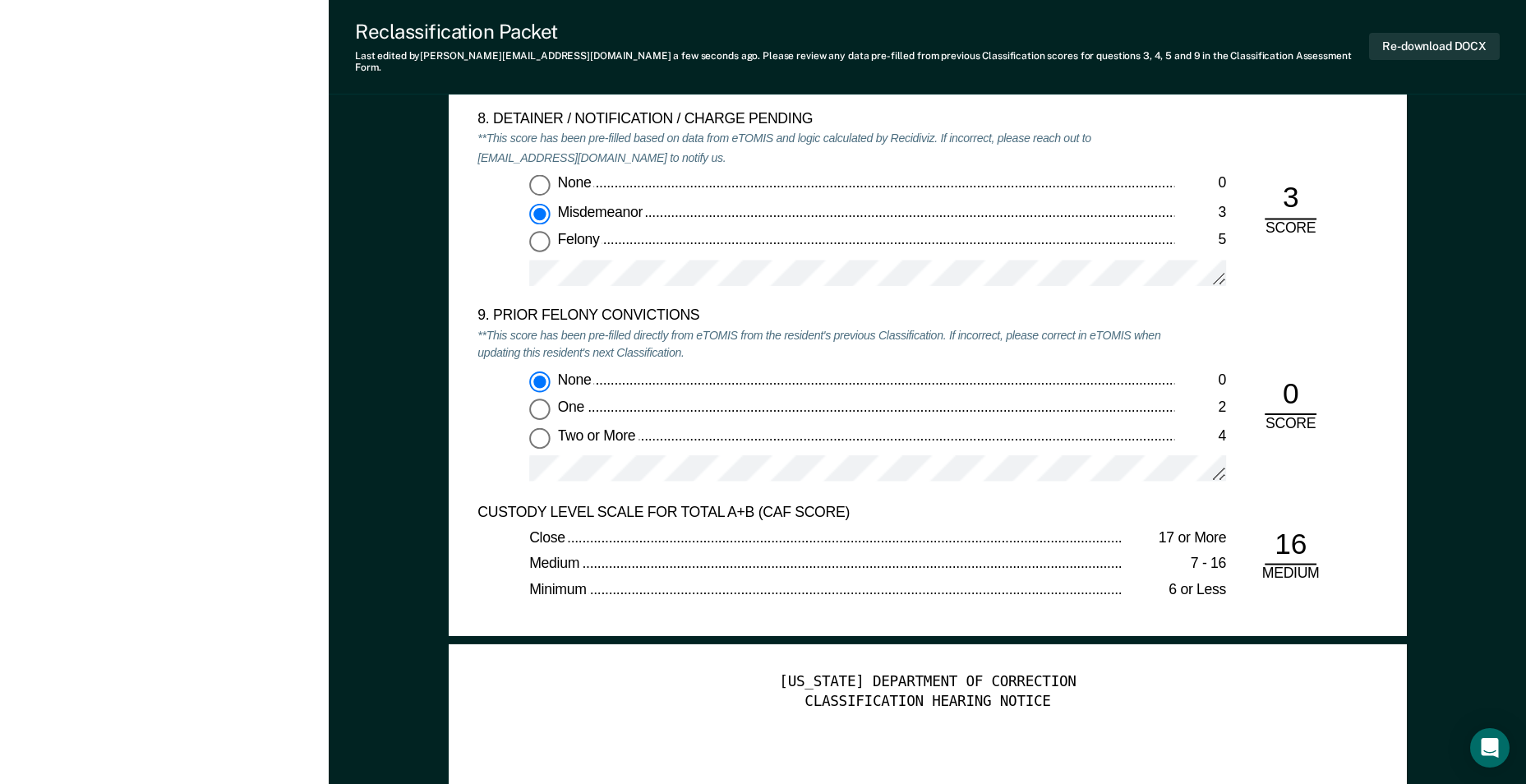
scroll to position [3943, 0]
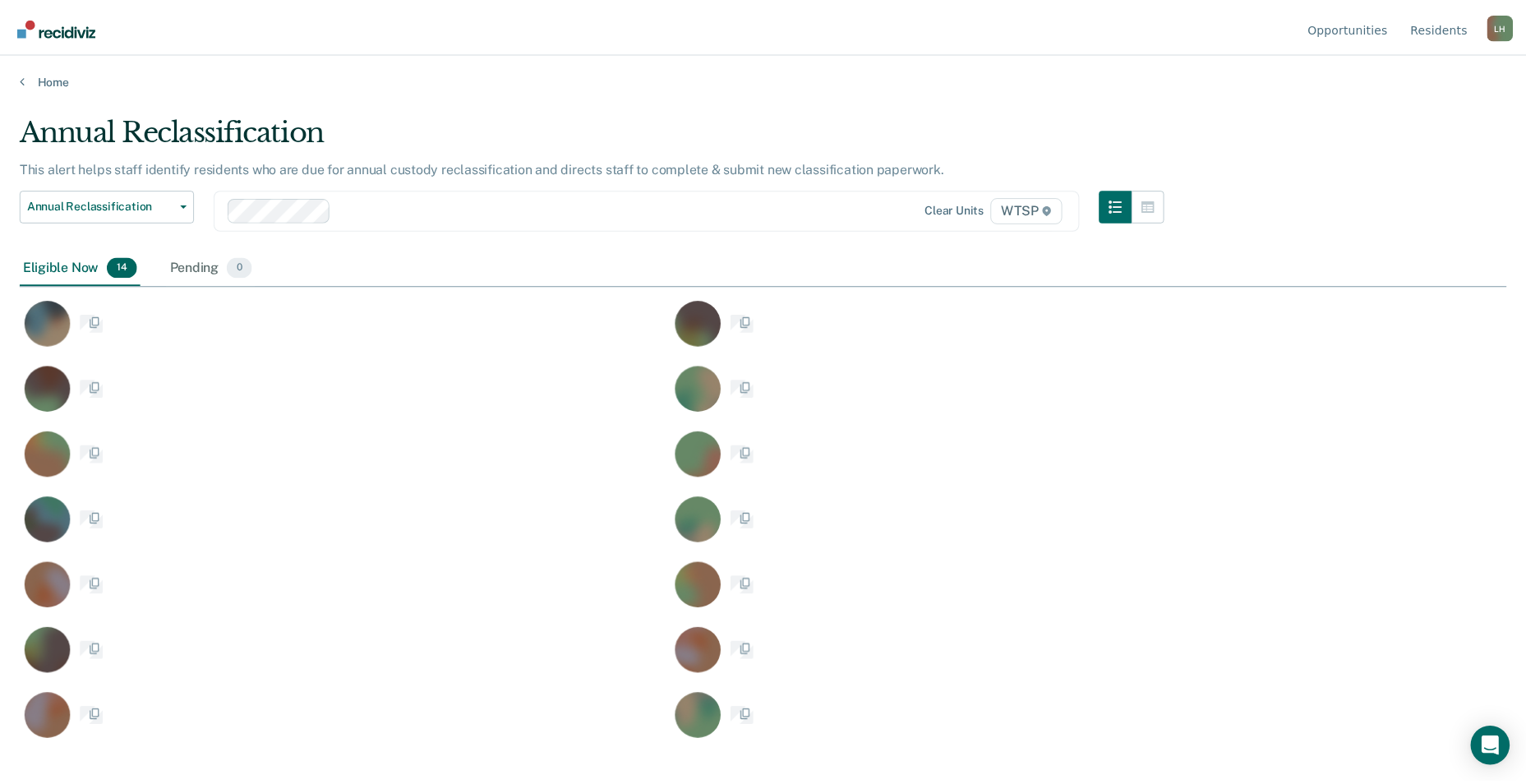
scroll to position [535, 1486]
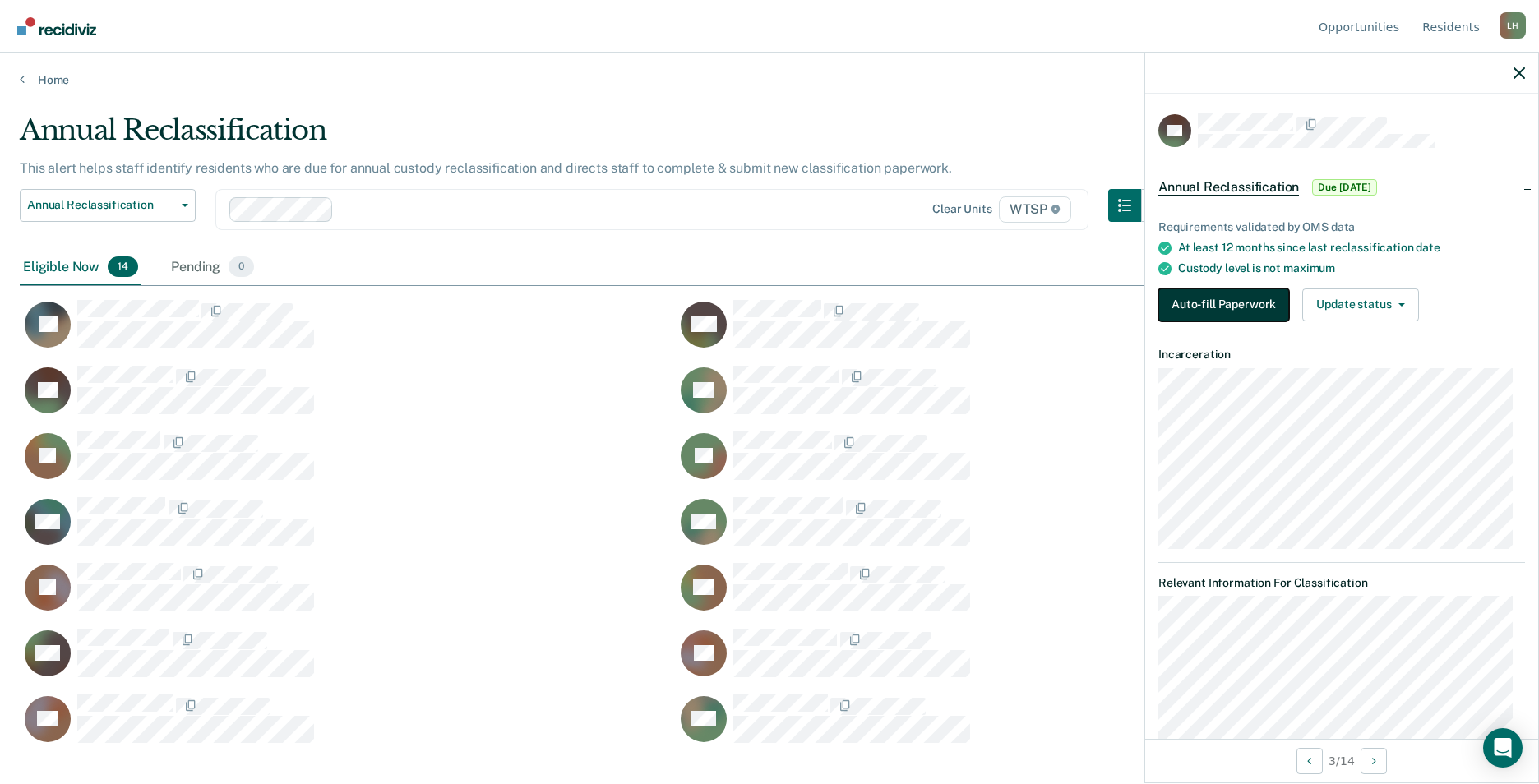
click at [1244, 300] on button "Auto-fill Paperwork" at bounding box center [1223, 304] width 131 height 32
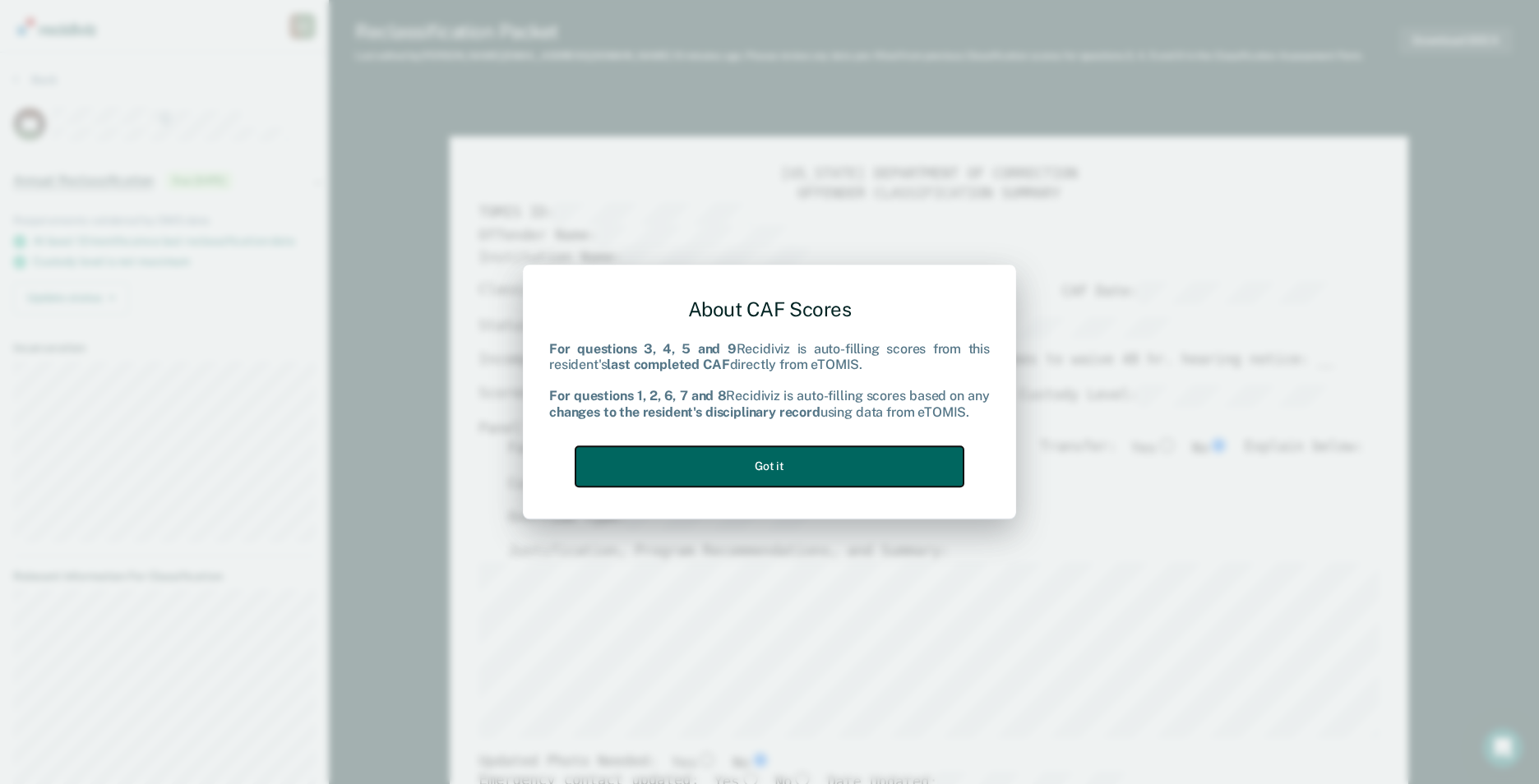
click at [824, 467] on button "Got it" at bounding box center [770, 466] width 388 height 40
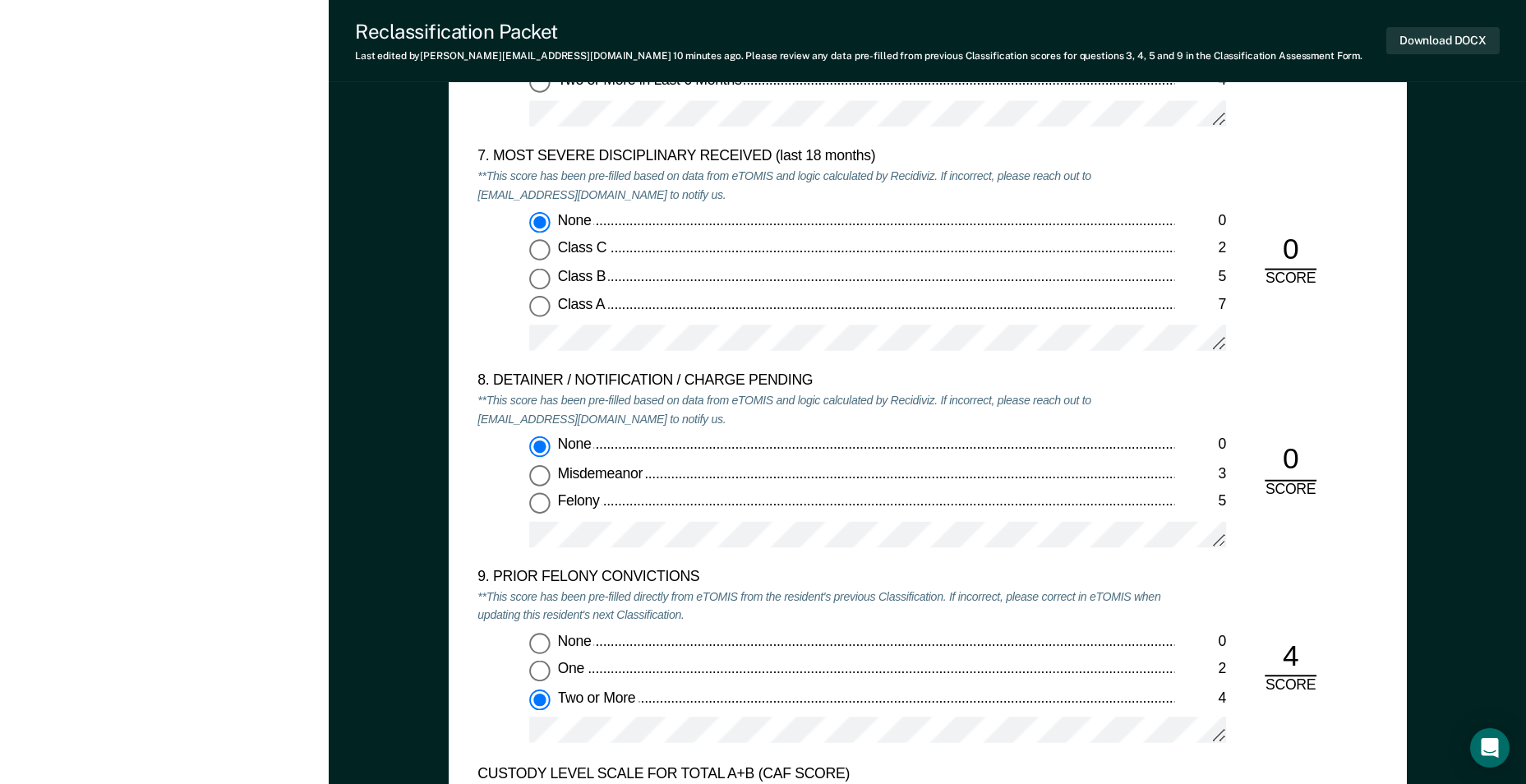
scroll to position [3779, 0]
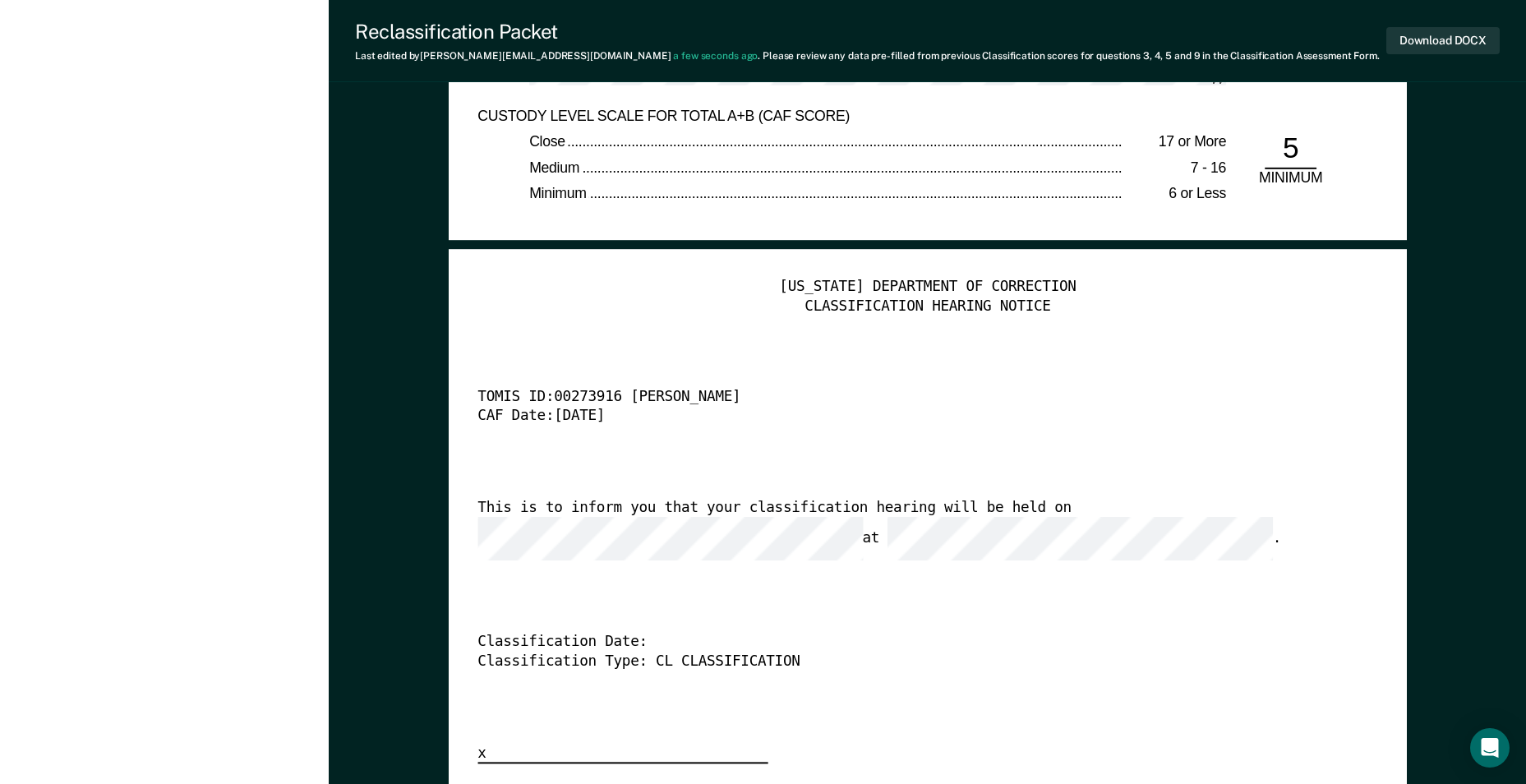
type textarea "x"
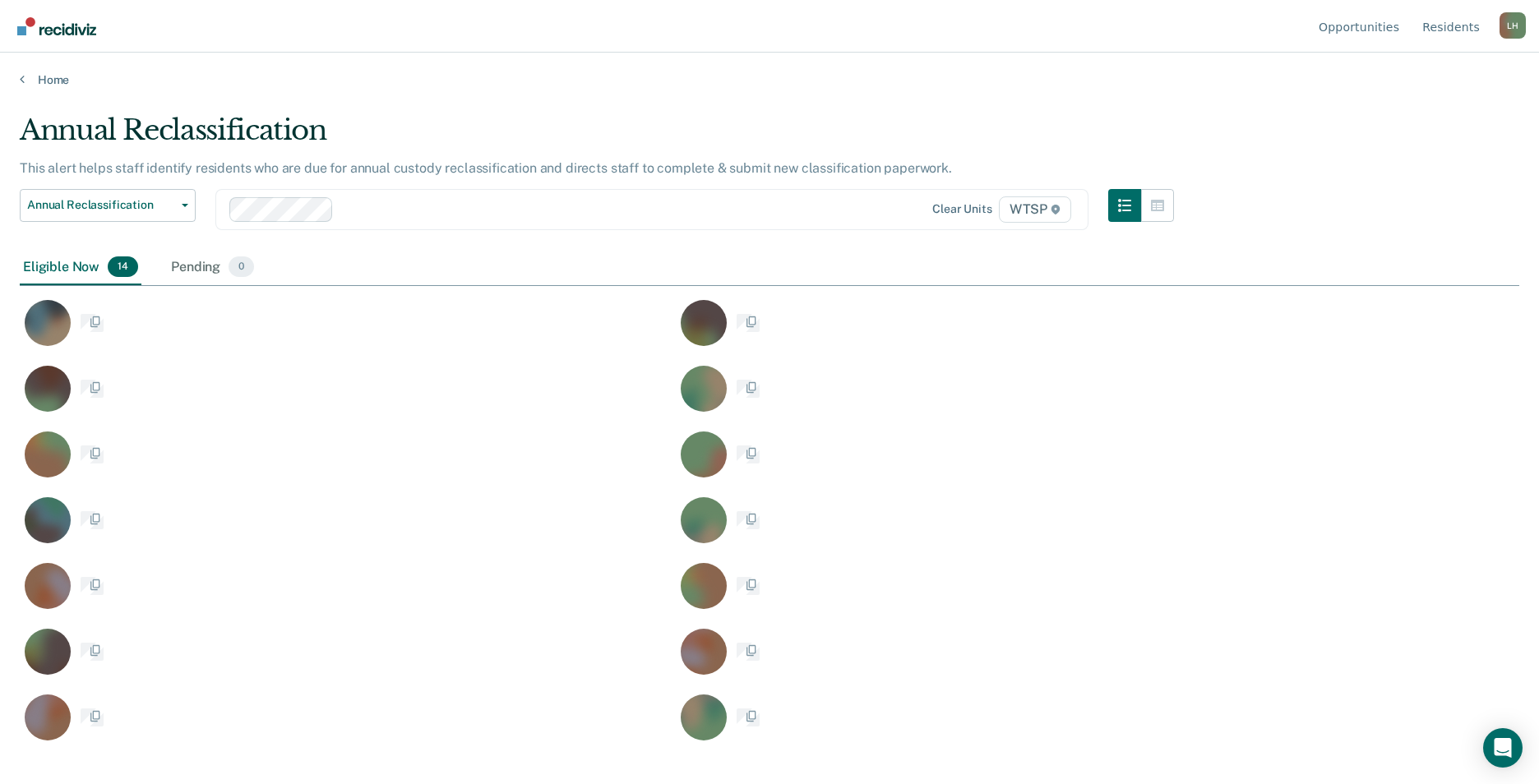
scroll to position [535, 1487]
